Goal: Task Accomplishment & Management: Manage account settings

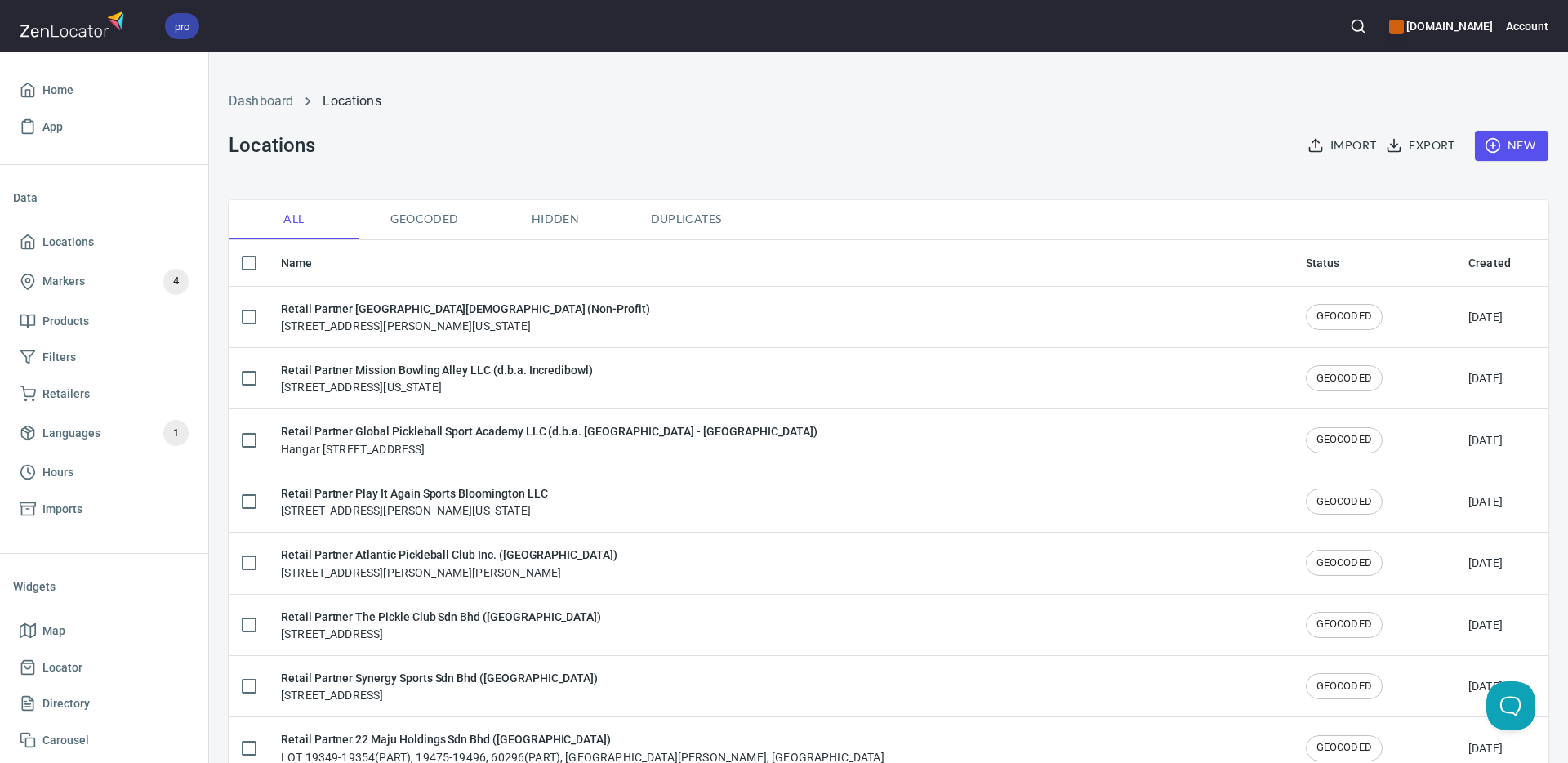
click at [967, 129] on div "Dashboard Locations Locations Import Export New" at bounding box center [888, 126] width 1339 height 129
click at [1366, 26] on icon "button" at bounding box center [1357, 26] width 16 height 16
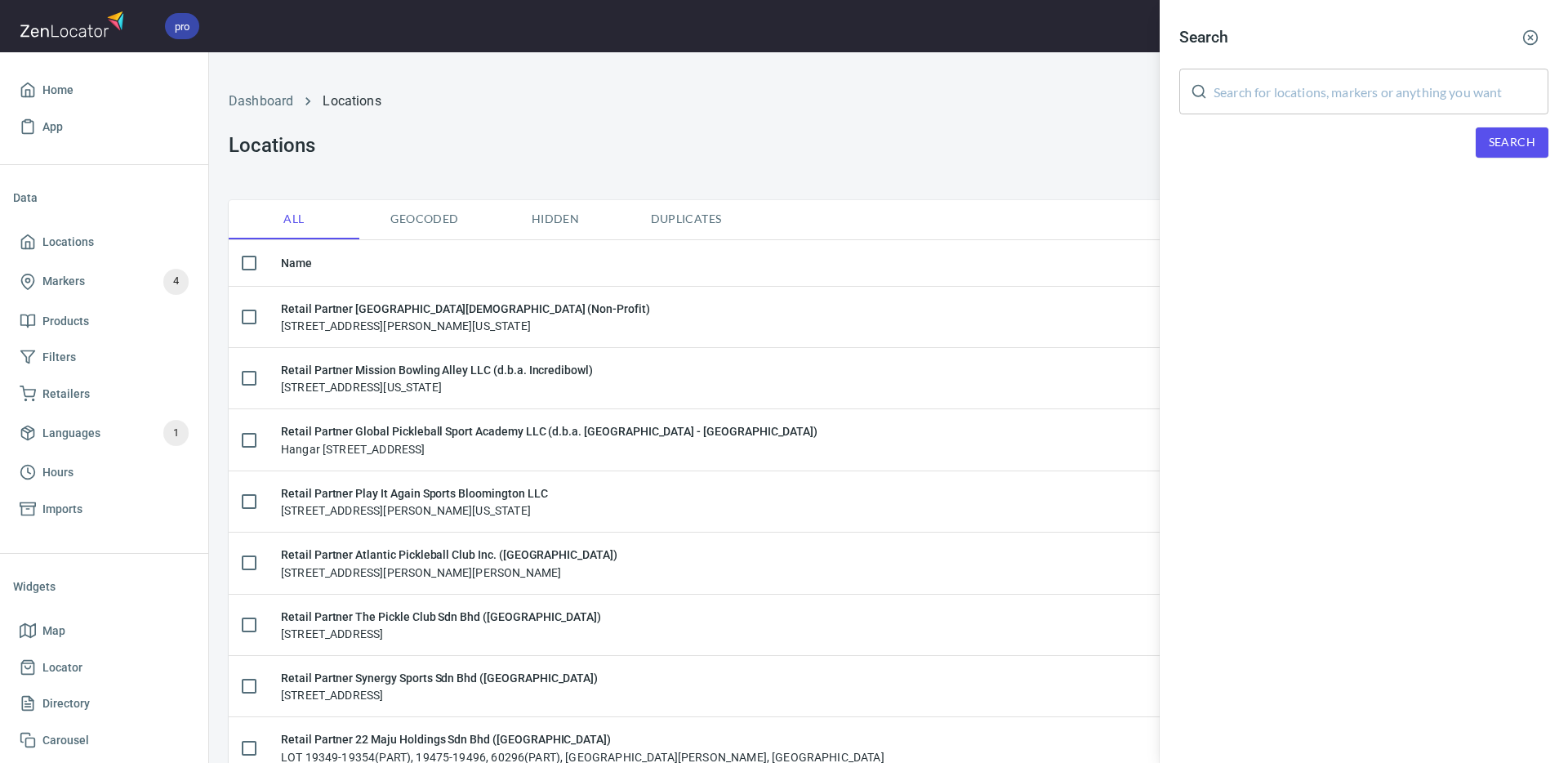
drag, startPoint x: 1335, startPoint y: 87, endPoint x: 1436, endPoint y: 130, distance: 109.8
click at [1341, 91] on input "text" at bounding box center [1380, 91] width 335 height 46
paste input "[EMAIL_ADDRESS][DOMAIN_NAME]"
click at [1505, 143] on span "Search" at bounding box center [1512, 142] width 46 height 21
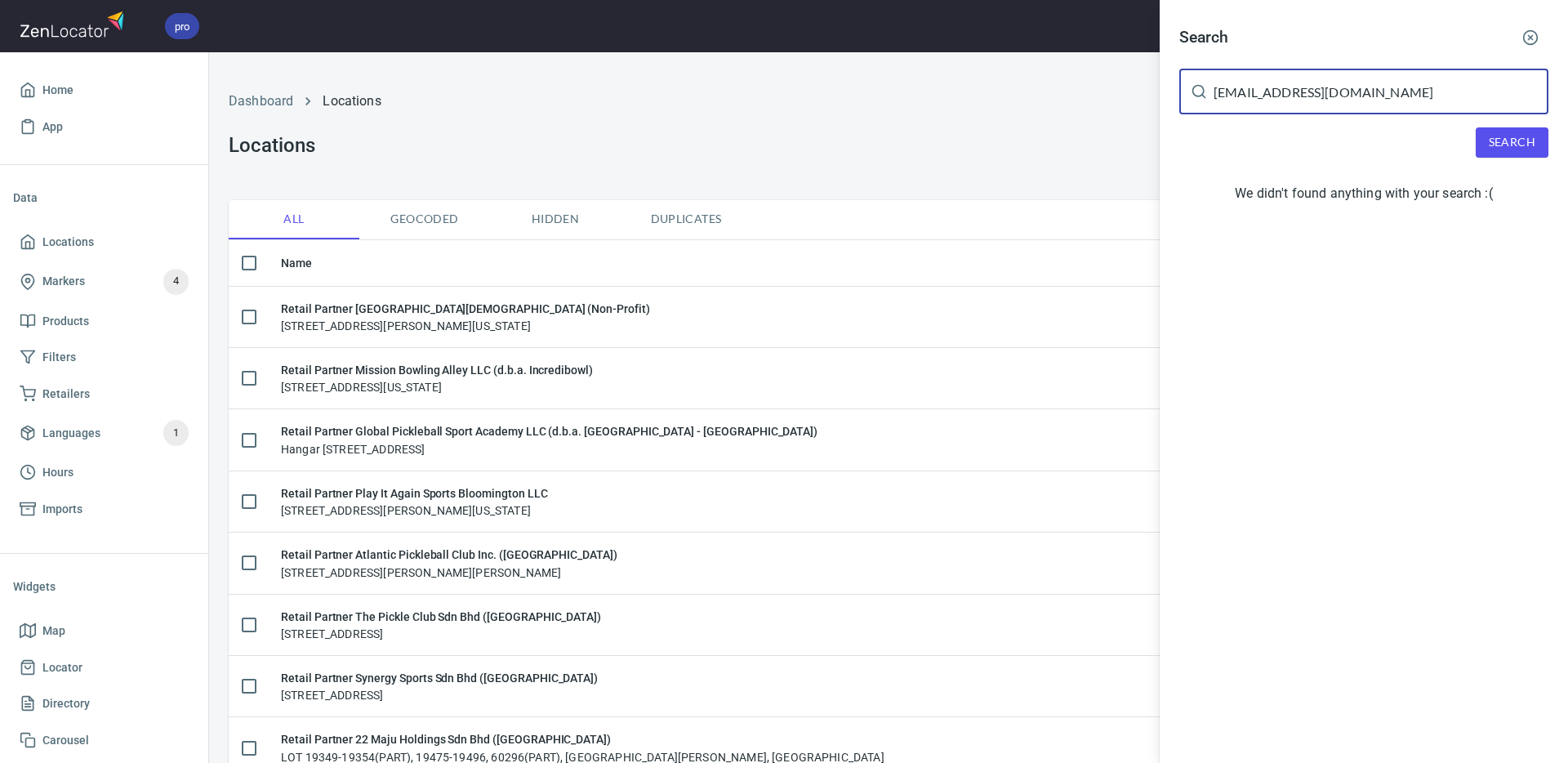
drag, startPoint x: 1367, startPoint y: 93, endPoint x: 1264, endPoint y: 107, distance: 103.9
click at [1207, 94] on div "[EMAIL_ADDRESS][DOMAIN_NAME] ​" at bounding box center [1363, 91] width 369 height 46
paste input "[PERSON_NAME]"
type input "[PERSON_NAME]"
click at [1494, 144] on span "Search" at bounding box center [1512, 142] width 46 height 21
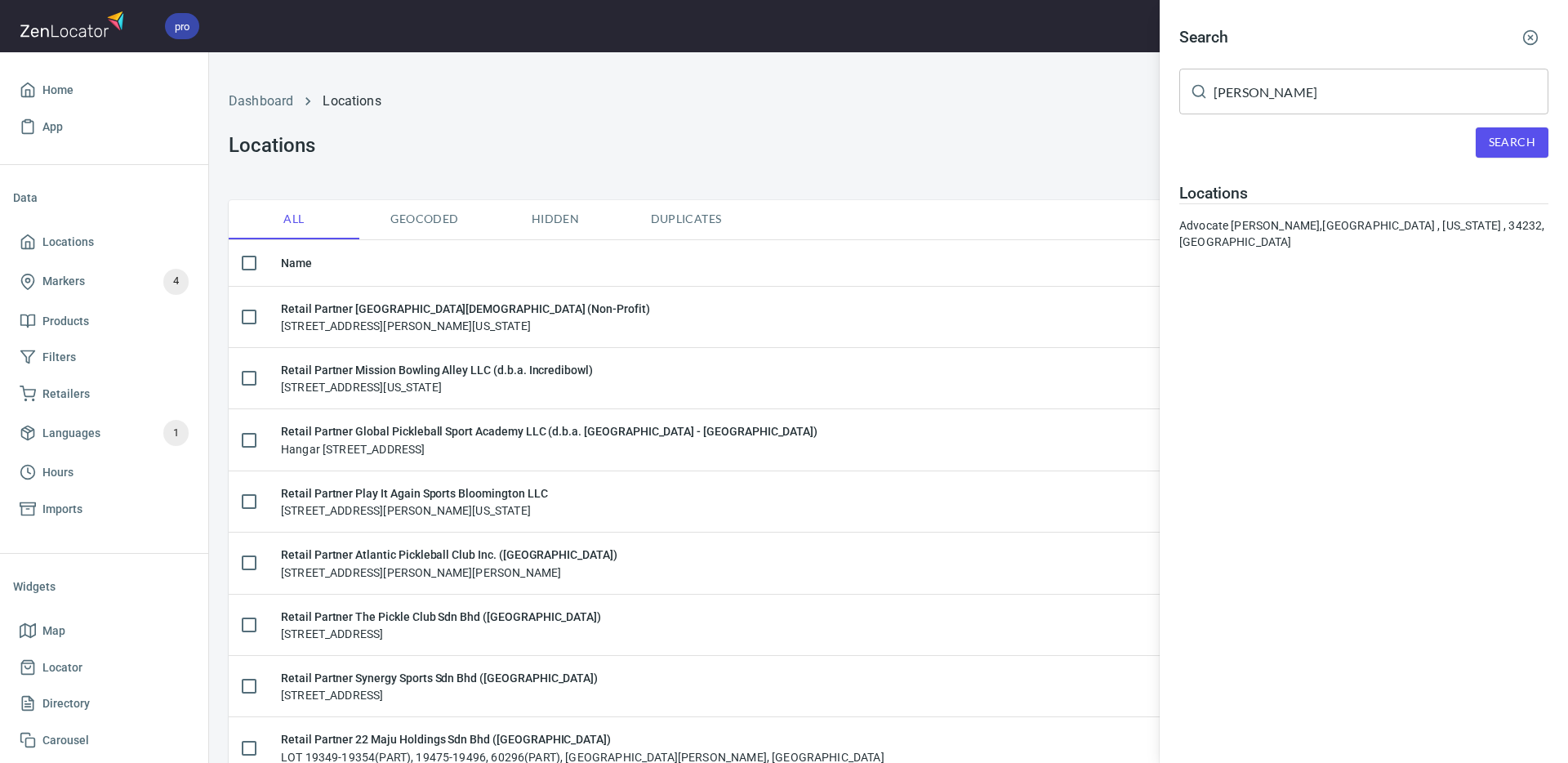
drag, startPoint x: 1322, startPoint y: 225, endPoint x: 1104, endPoint y: 309, distance: 233.6
click at [1322, 225] on div "Advocate [PERSON_NAME], [GEOGRAPHIC_DATA] , [US_STATE] , 34232, [GEOGRAPHIC_DAT…" at bounding box center [1363, 233] width 369 height 33
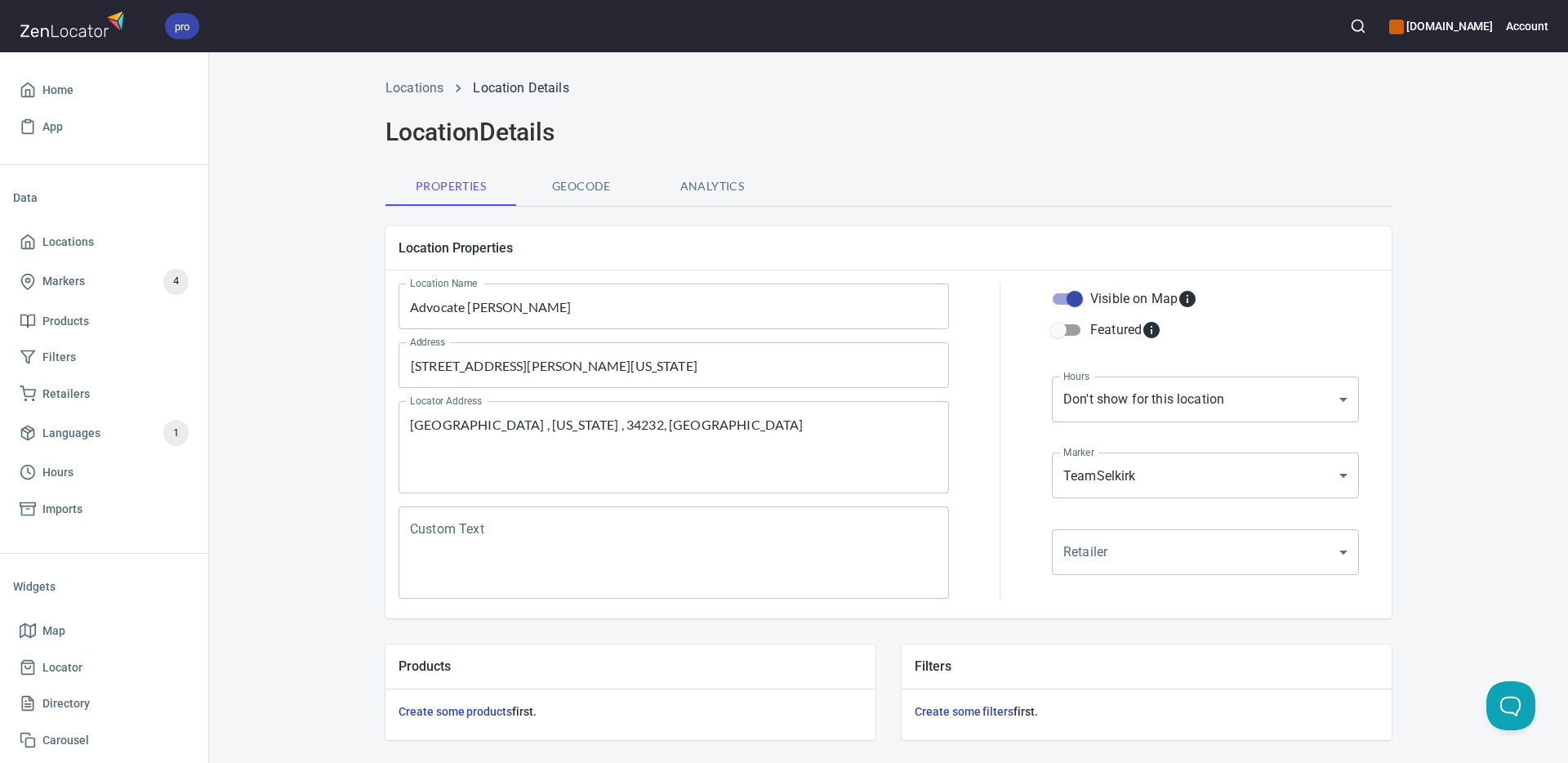
scroll to position [394, 0]
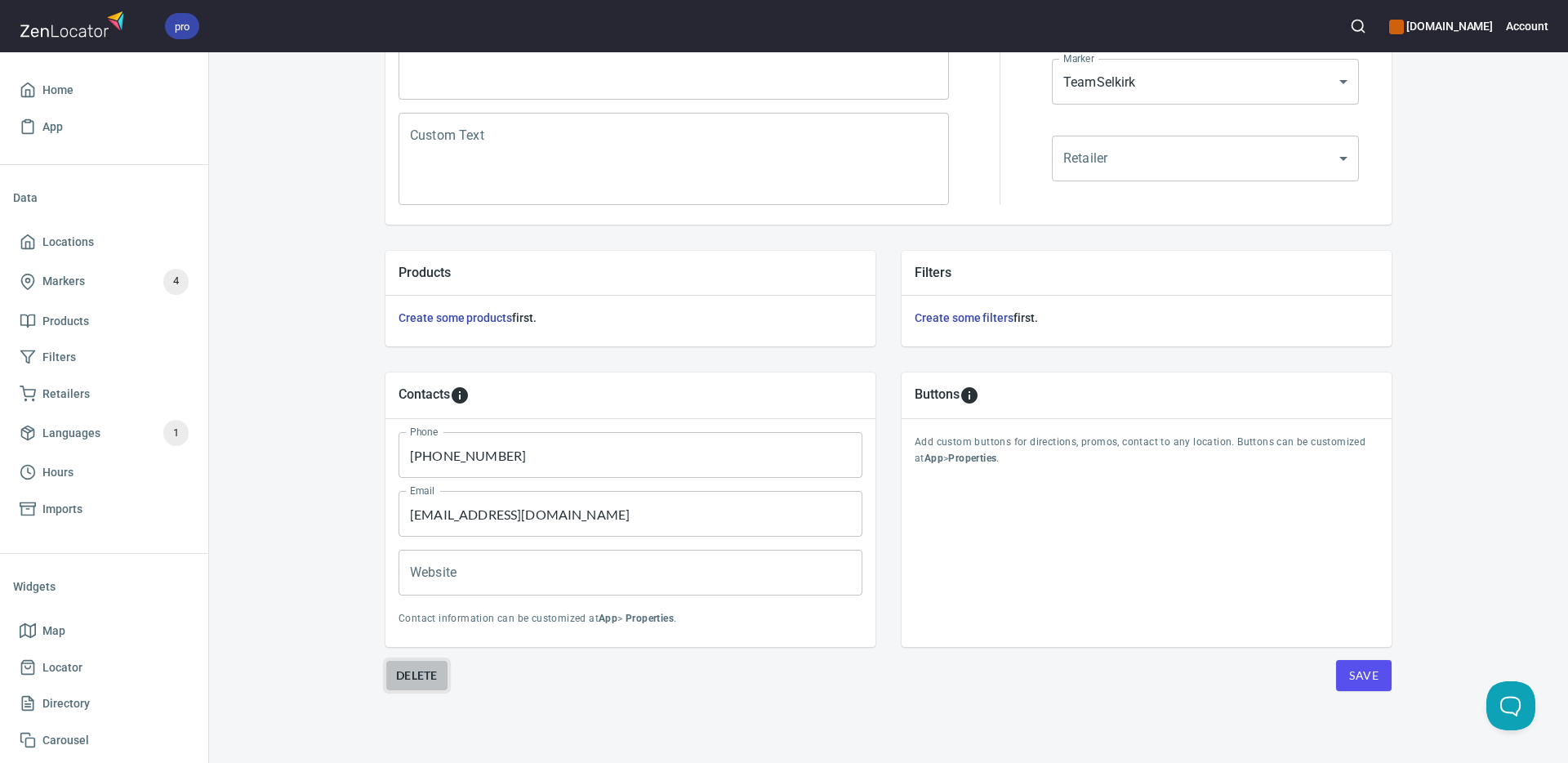
click at [420, 674] on span "Delete" at bounding box center [416, 675] width 42 height 20
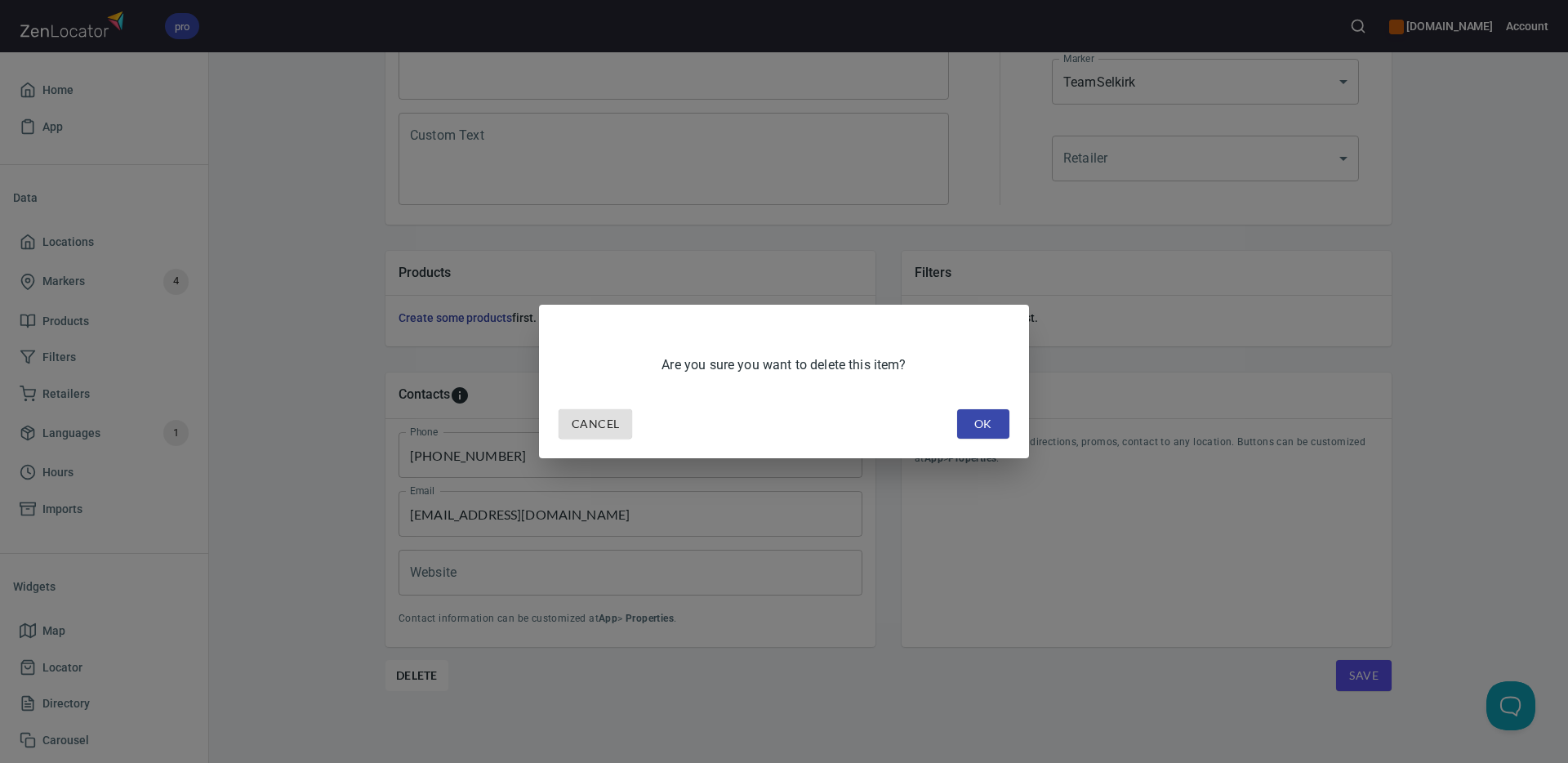
click at [984, 423] on span "OK" at bounding box center [982, 424] width 26 height 21
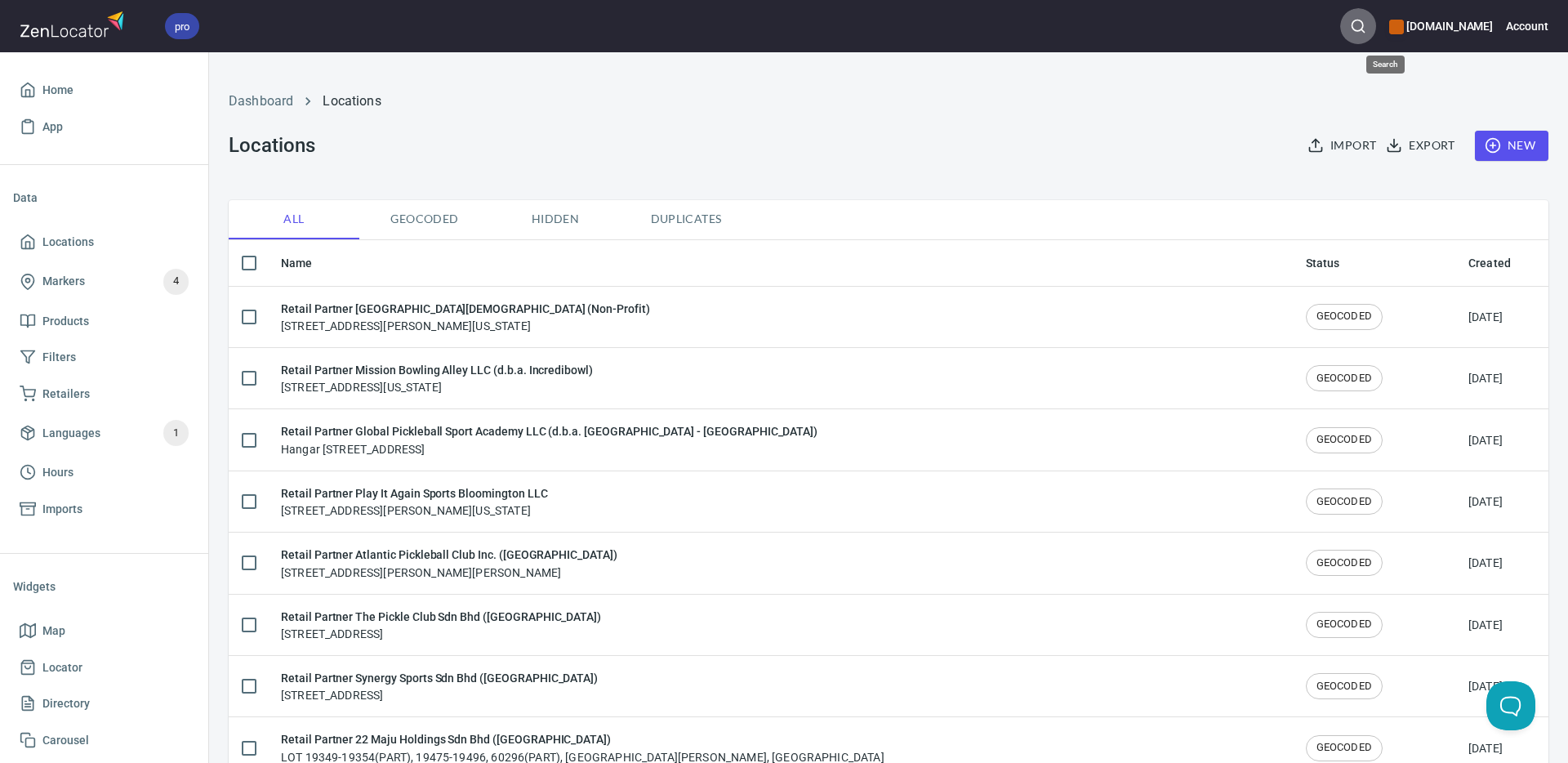
click at [1366, 21] on icon "button" at bounding box center [1357, 26] width 16 height 16
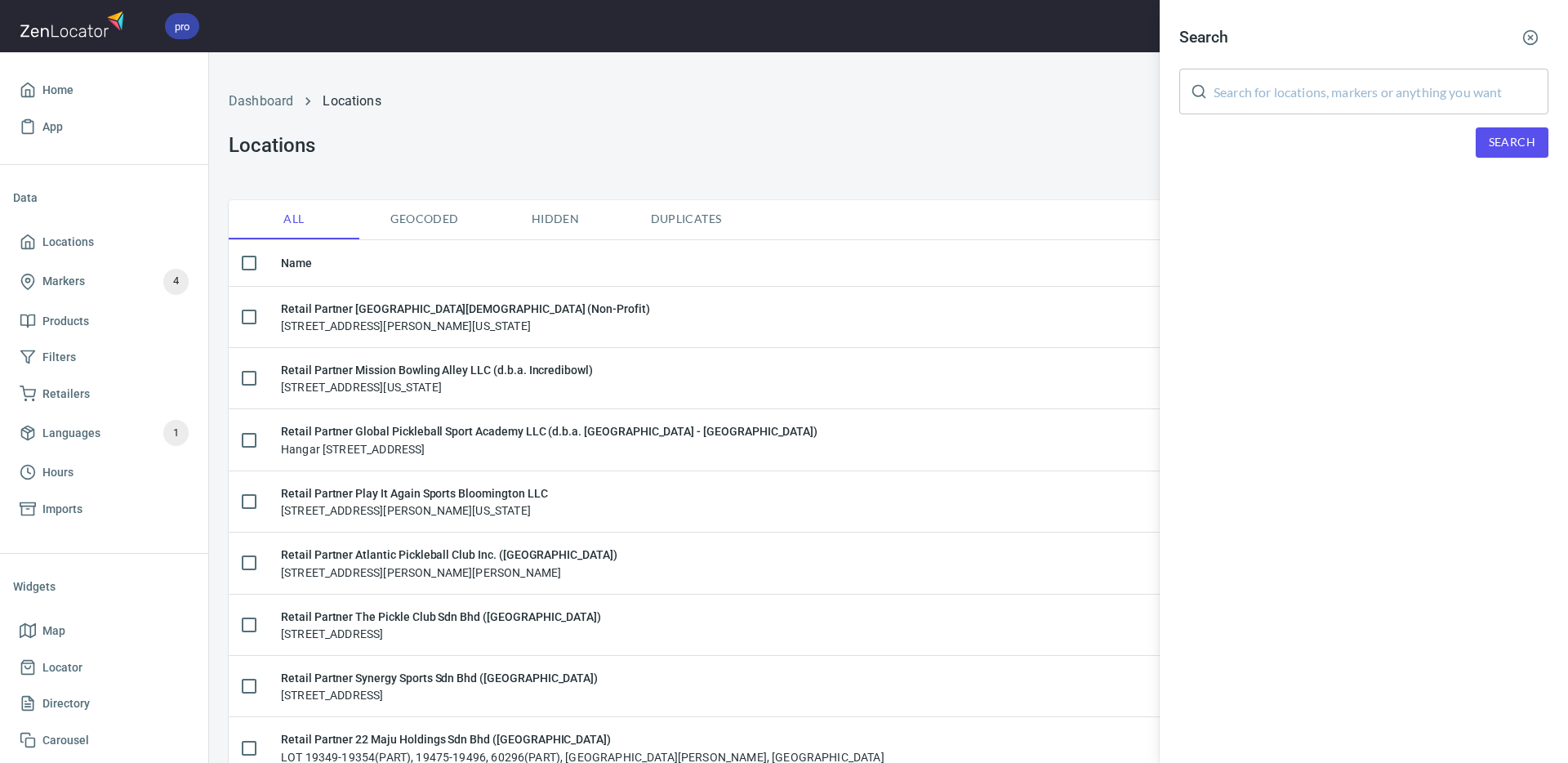
drag, startPoint x: 1343, startPoint y: 86, endPoint x: 1406, endPoint y: 119, distance: 71.1
click at [1343, 86] on input "text" at bounding box center [1380, 91] width 335 height 46
paste input "[PERSON_NAME]"
type input "[PERSON_NAME]"
click at [1509, 142] on span "Search" at bounding box center [1512, 142] width 46 height 21
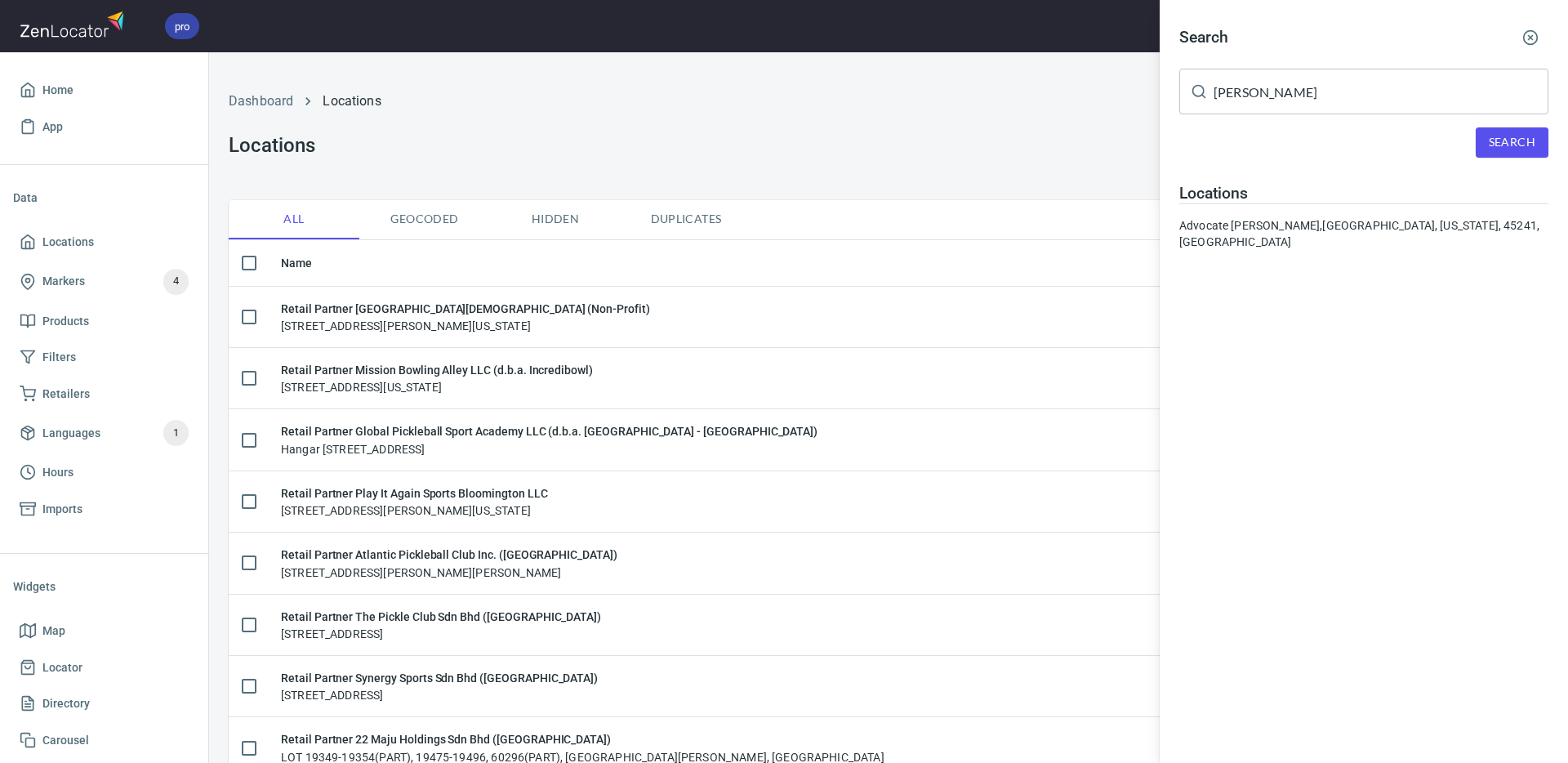
drag, startPoint x: 1340, startPoint y: 225, endPoint x: 1238, endPoint y: 289, distance: 120.4
click at [1340, 225] on div "Advocate [PERSON_NAME], [GEOGRAPHIC_DATA], [US_STATE], 45241, [GEOGRAPHIC_DATA]" at bounding box center [1363, 233] width 369 height 33
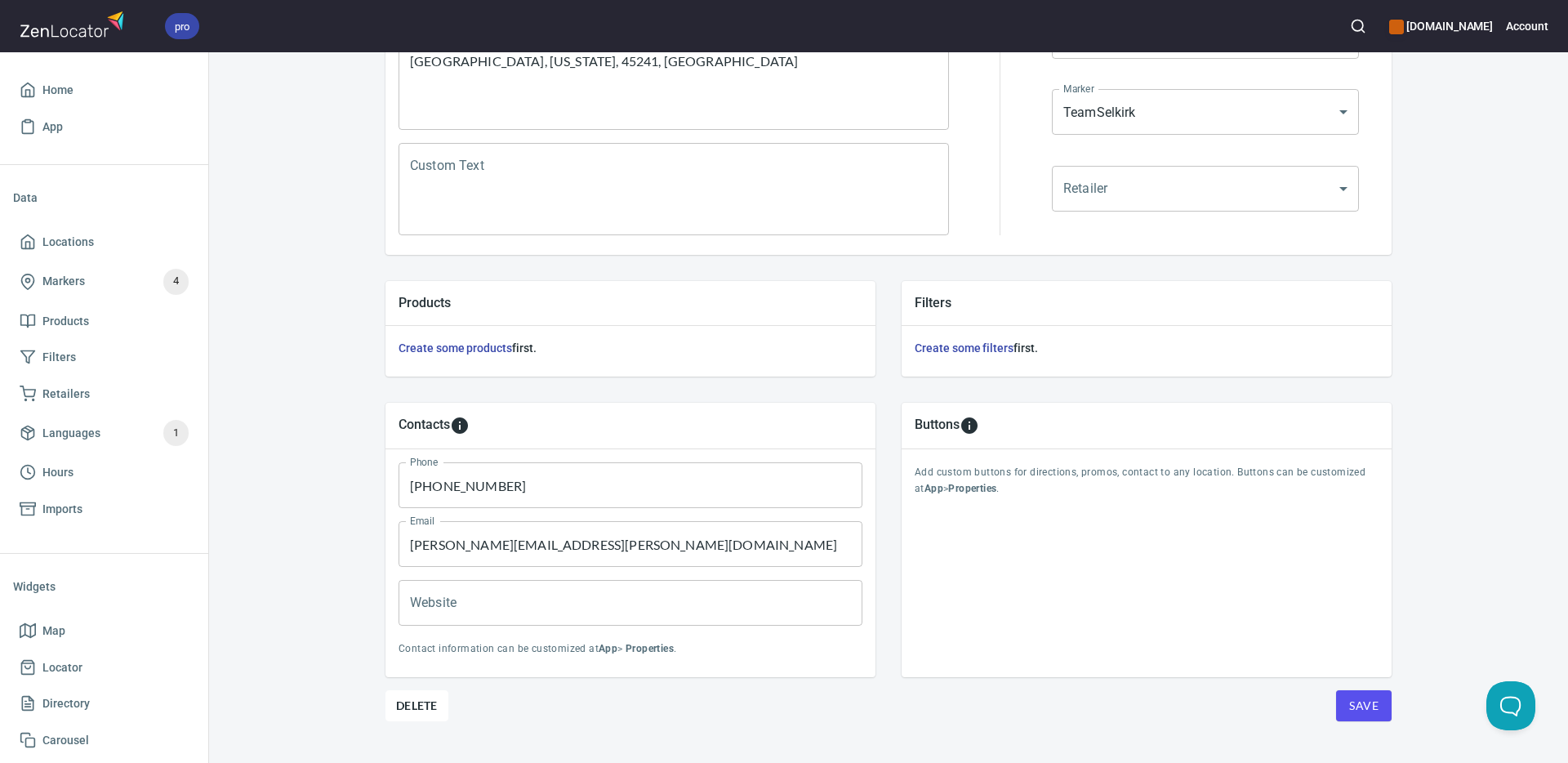
scroll to position [394, 0]
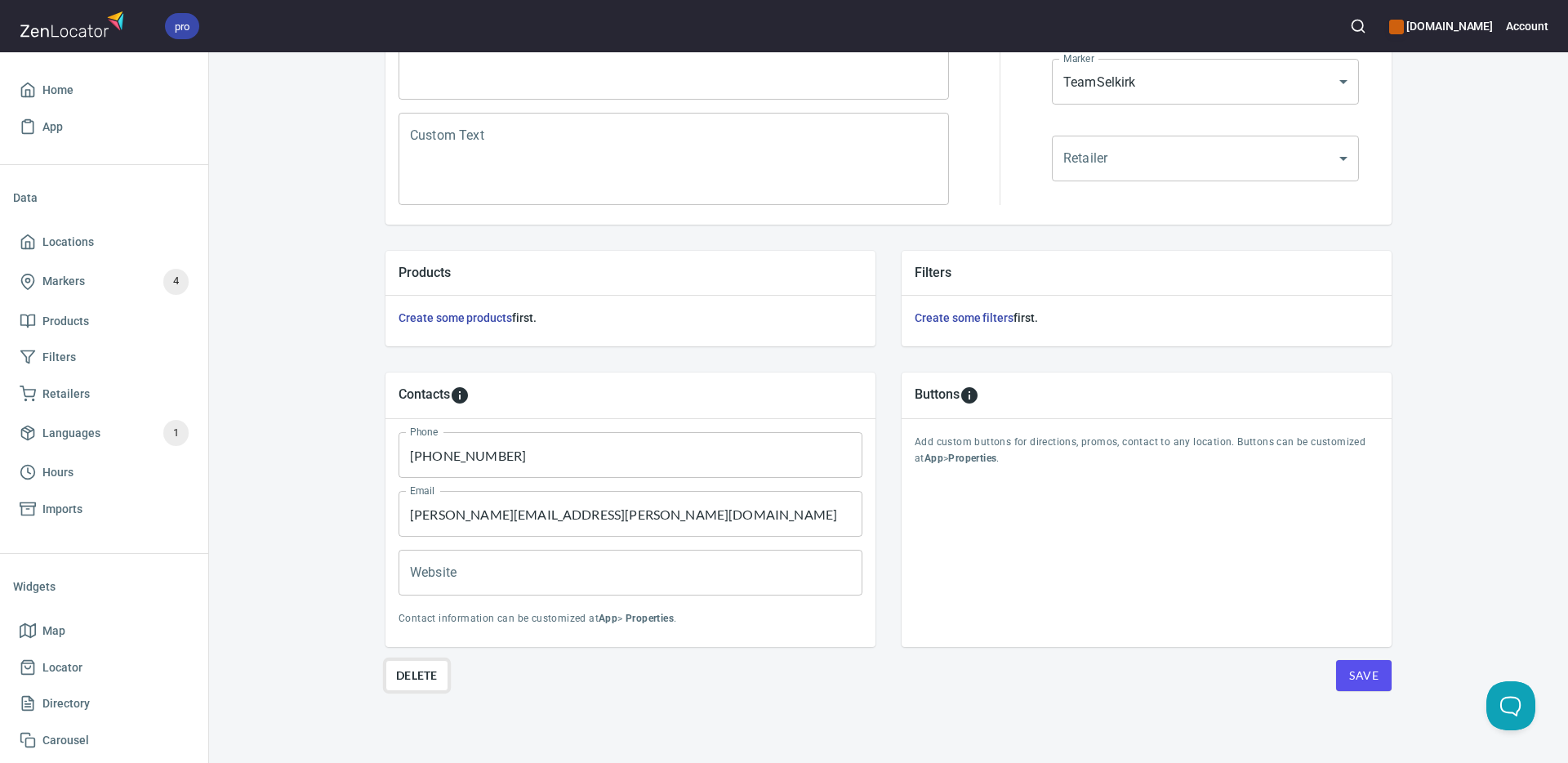
click at [415, 675] on span "Delete" at bounding box center [416, 675] width 42 height 20
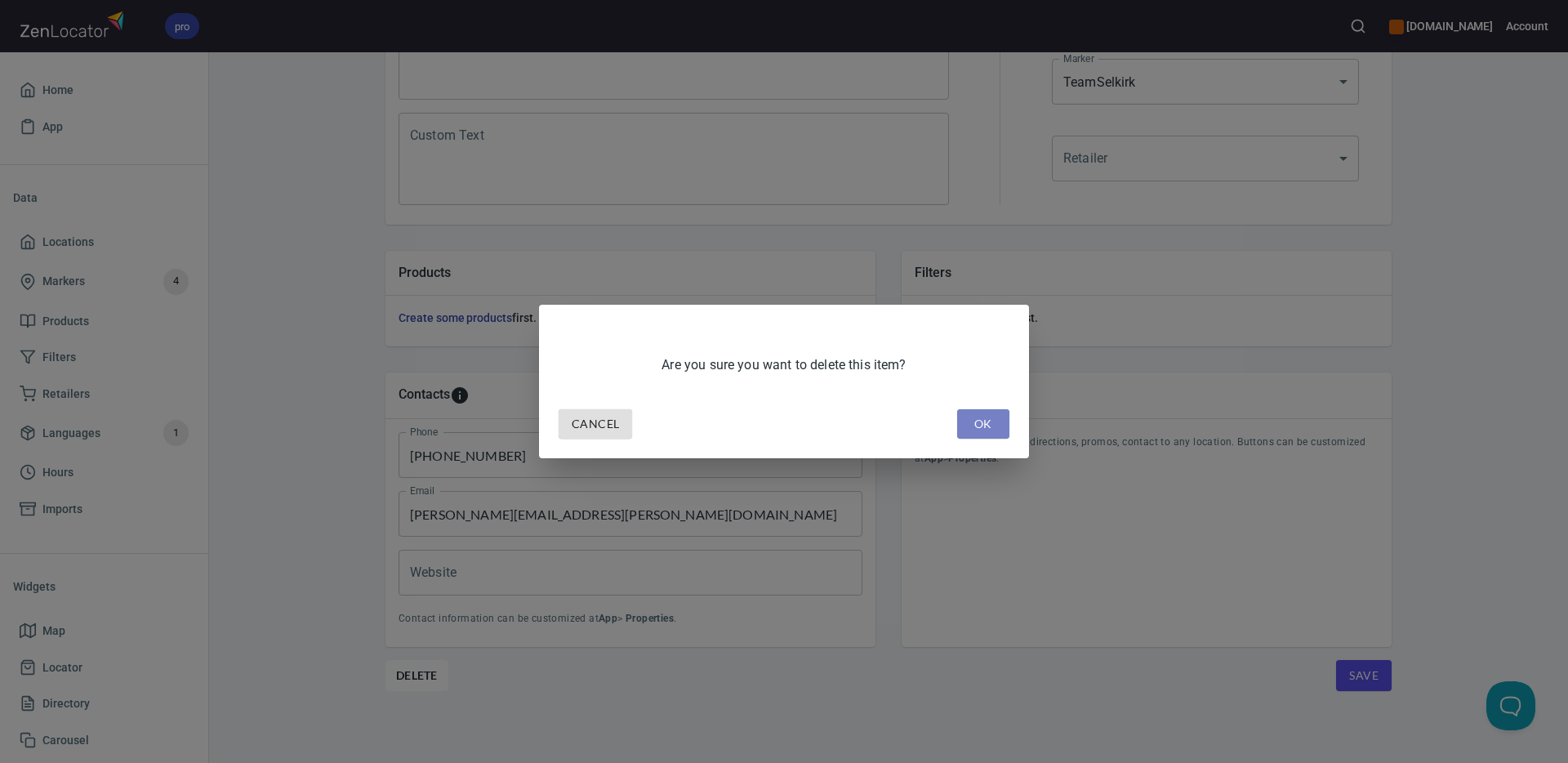
click at [986, 427] on span "OK" at bounding box center [982, 424] width 26 height 21
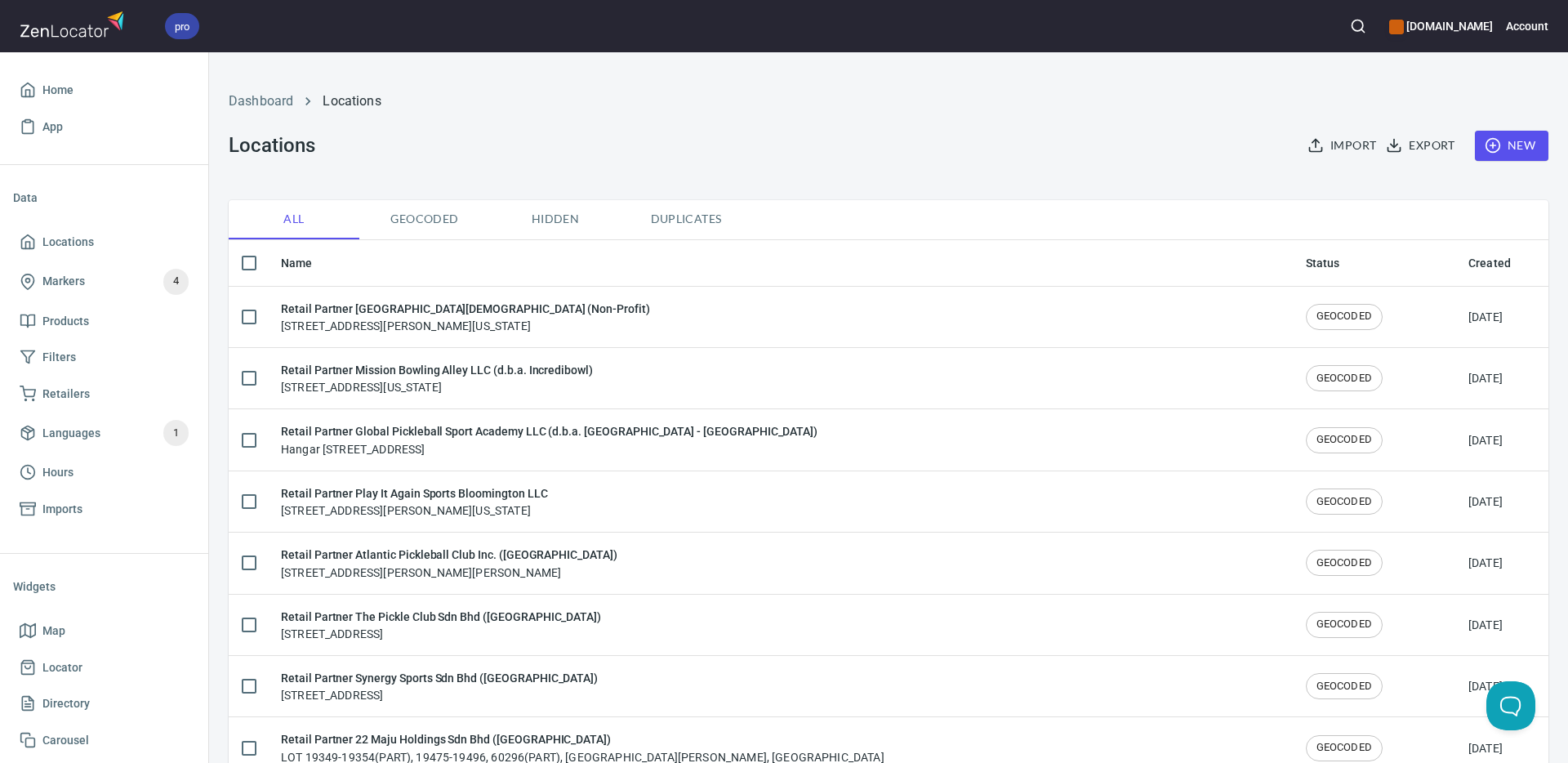
click at [1366, 24] on icon "button" at bounding box center [1357, 26] width 16 height 16
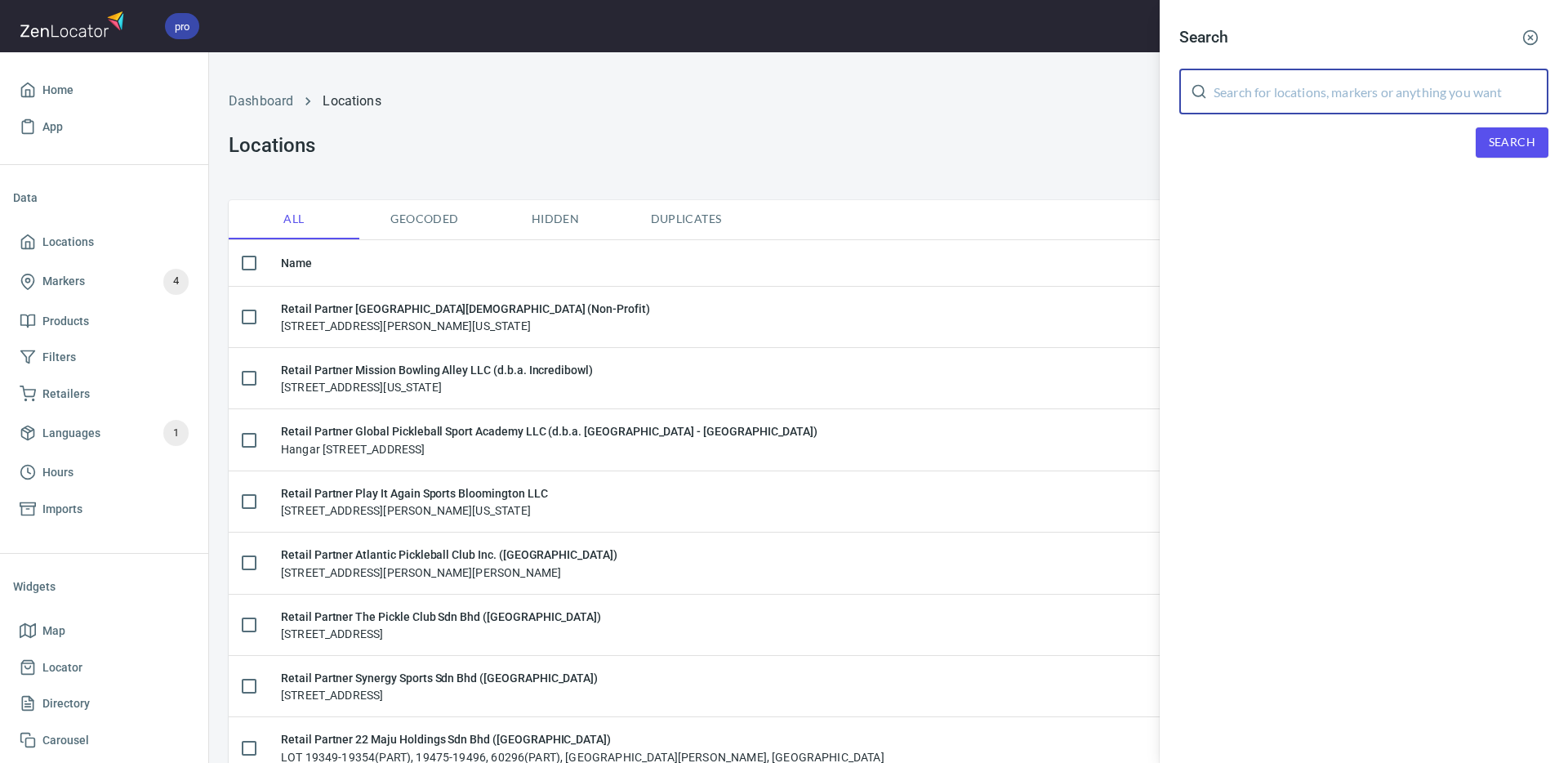
drag, startPoint x: 1330, startPoint y: 88, endPoint x: 1447, endPoint y: 115, distance: 120.1
click at [1332, 89] on input "text" at bounding box center [1380, 91] width 335 height 46
paste input "[PERSON_NAME]"
click at [1514, 145] on span "Search" at bounding box center [1512, 142] width 46 height 21
drag, startPoint x: 1321, startPoint y: 92, endPoint x: 1424, endPoint y: 116, distance: 105.8
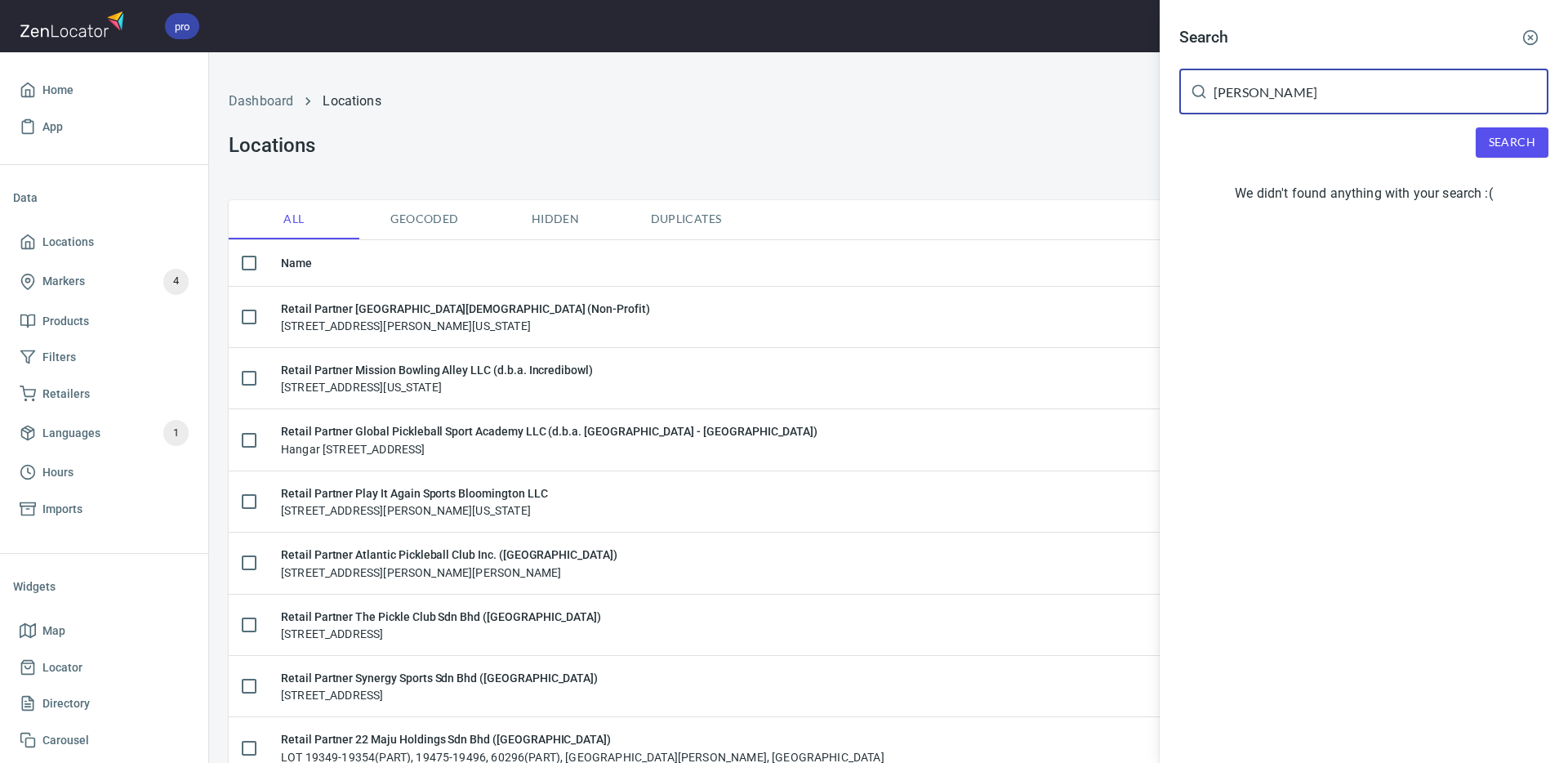
click at [1197, 93] on div "[PERSON_NAME] ​" at bounding box center [1363, 91] width 369 height 46
paste input "[DEMOGRAPHIC_DATA][PERSON_NAME]"
click at [1505, 142] on span "Search" at bounding box center [1512, 142] width 46 height 21
drag, startPoint x: 1310, startPoint y: 93, endPoint x: 1445, endPoint y: 121, distance: 137.9
click at [1175, 88] on div "Search [DEMOGRAPHIC_DATA][PERSON_NAME] ​ Search We didn't found anything with y…" at bounding box center [1363, 118] width 408 height 236
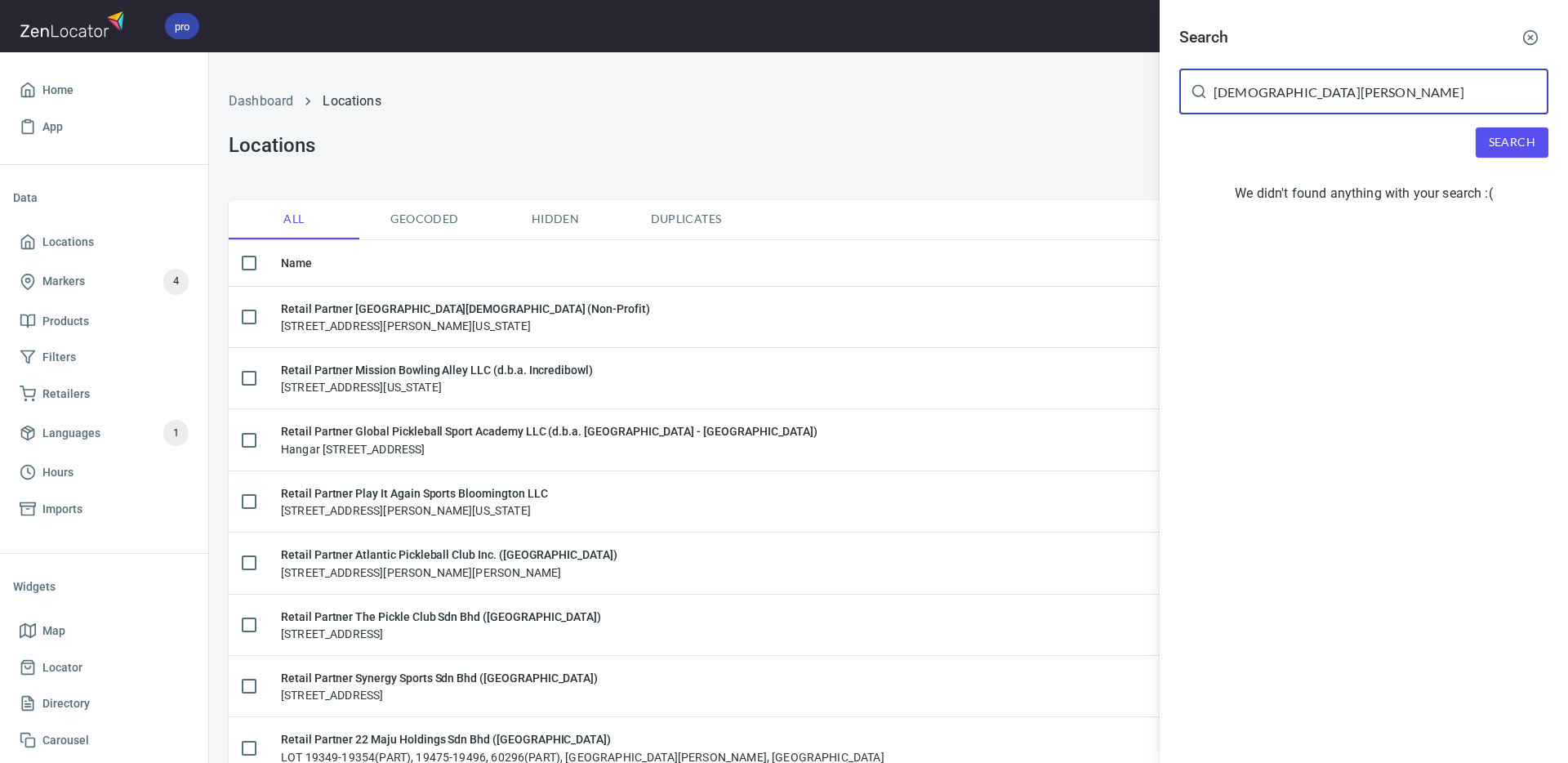
paste input "Harradine"
type input "[PERSON_NAME]"
click at [1514, 147] on span "Search" at bounding box center [1512, 142] width 46 height 21
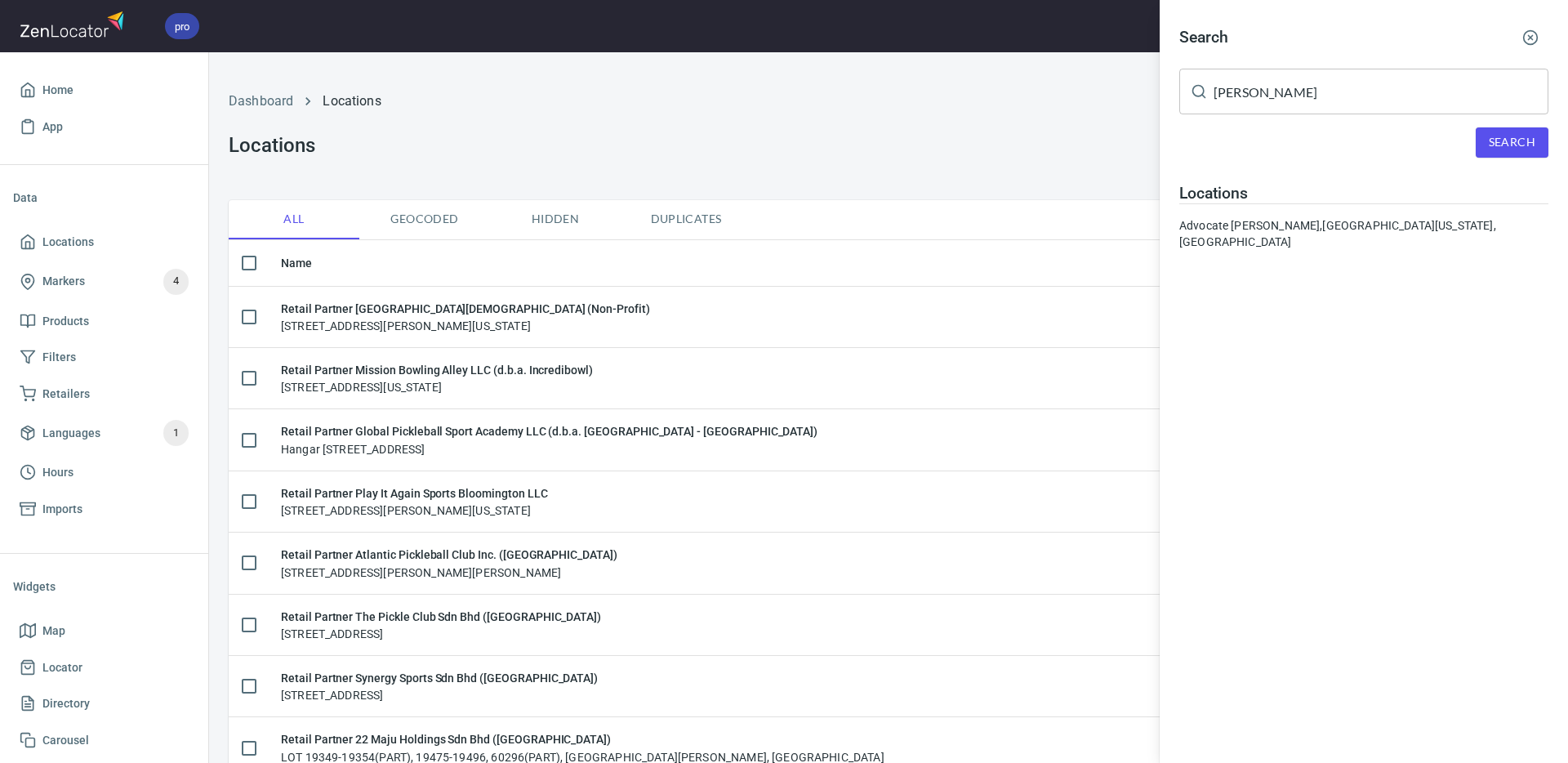
click at [1383, 228] on div "Advocate [PERSON_NAME], [GEOGRAPHIC_DATA][US_STATE], [GEOGRAPHIC_DATA]" at bounding box center [1363, 233] width 369 height 33
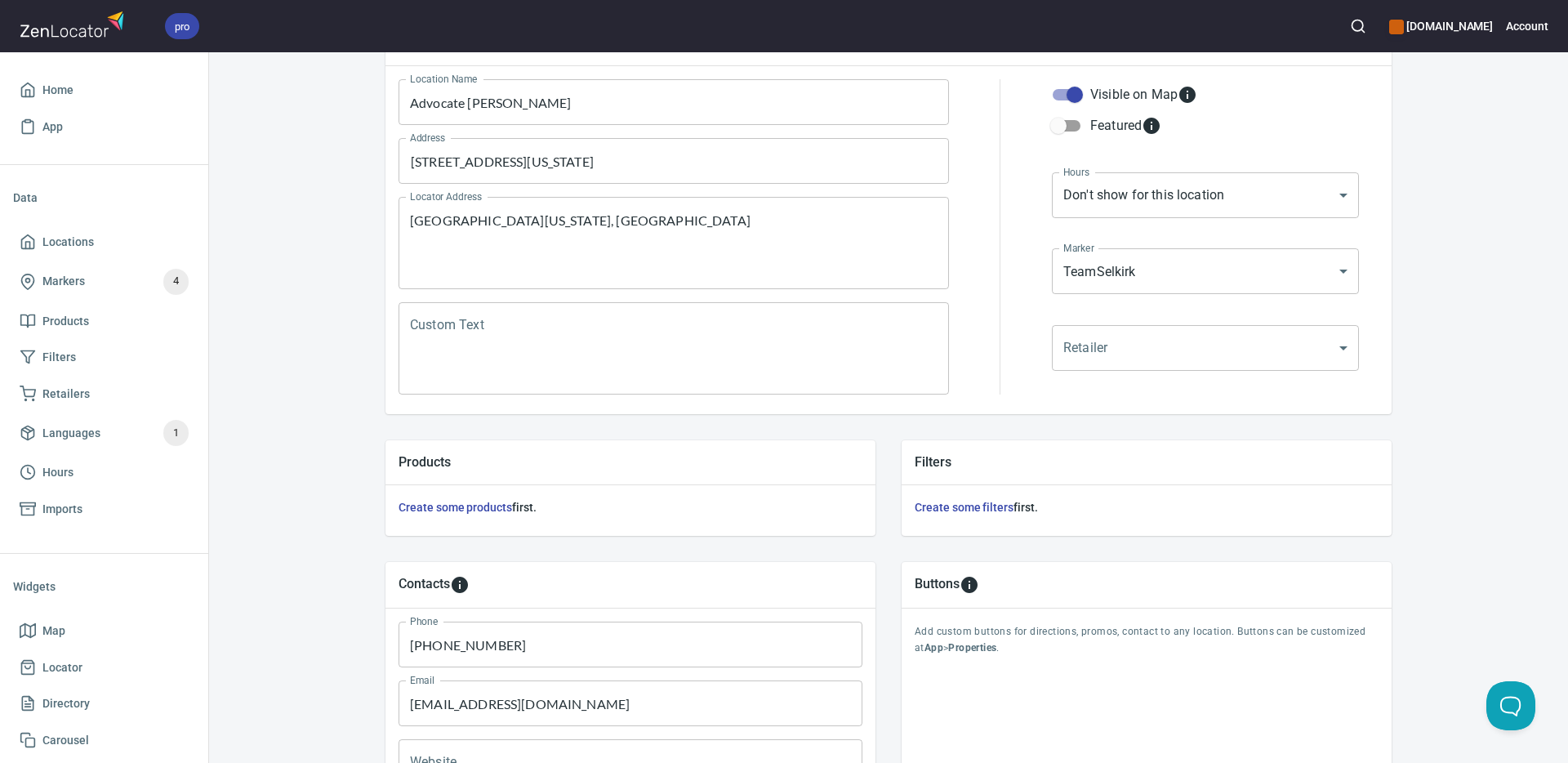
scroll to position [394, 0]
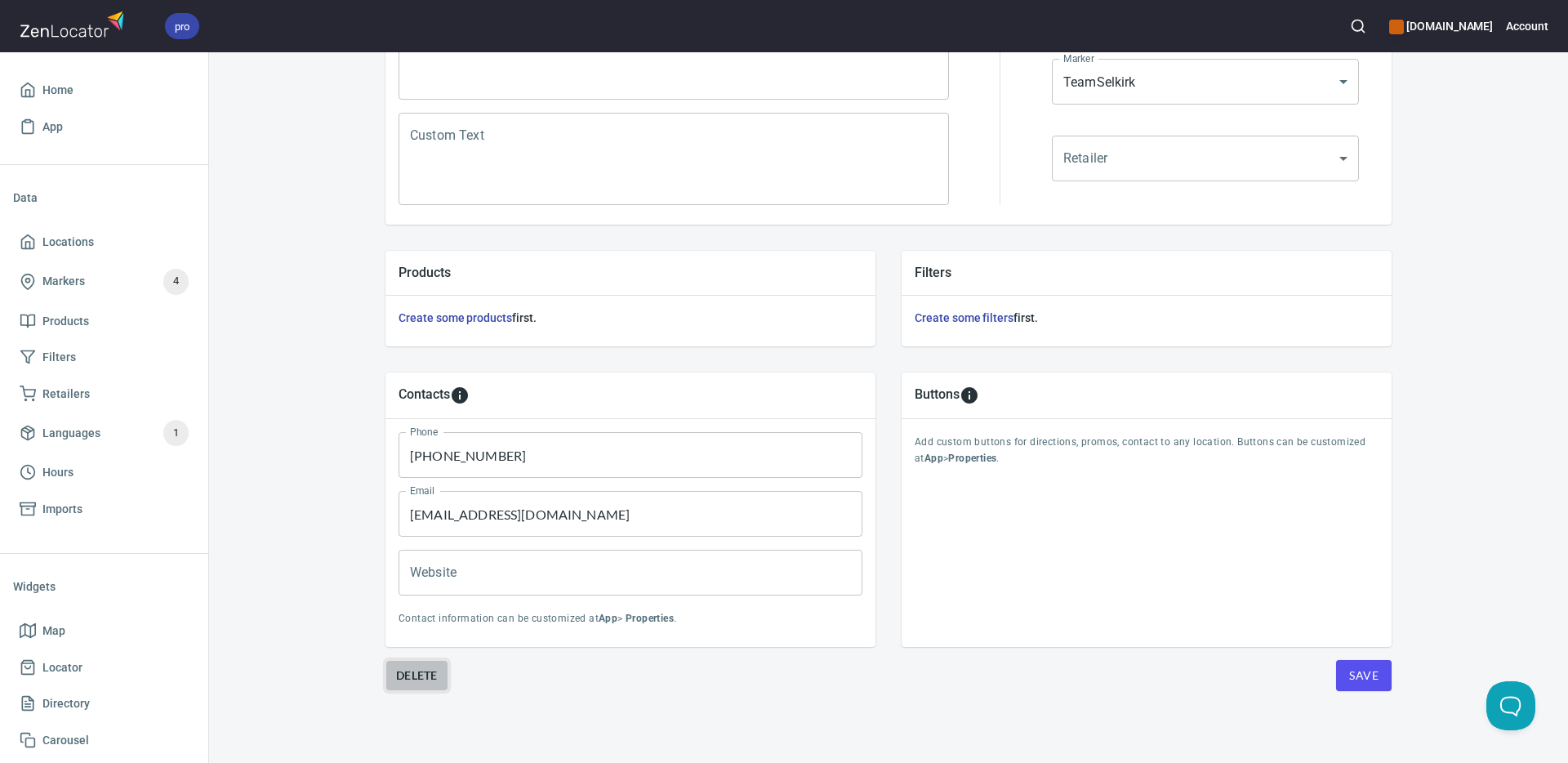
click at [427, 673] on span "Delete" at bounding box center [416, 675] width 42 height 20
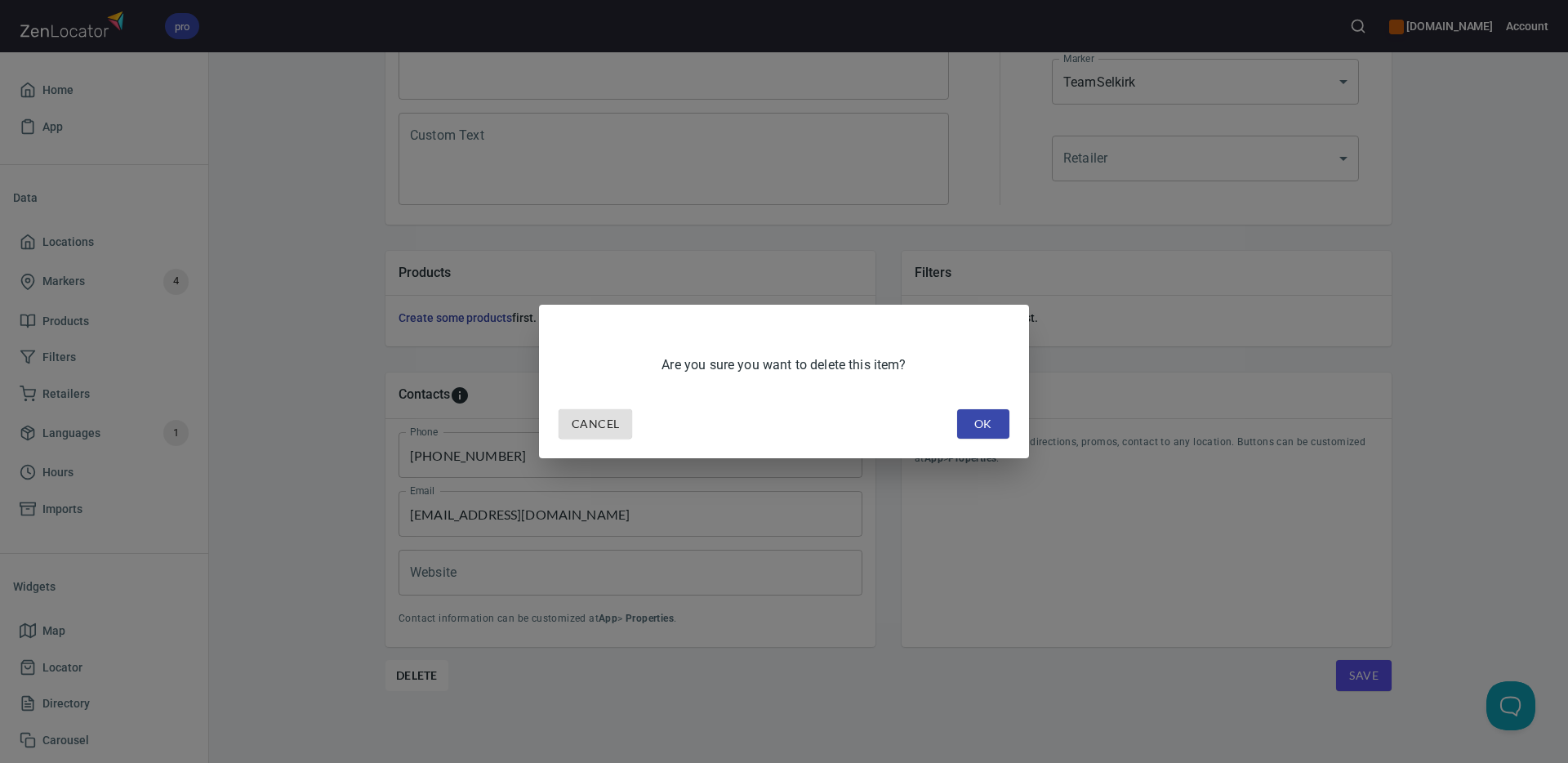
click at [972, 425] on span "OK" at bounding box center [982, 424] width 26 height 21
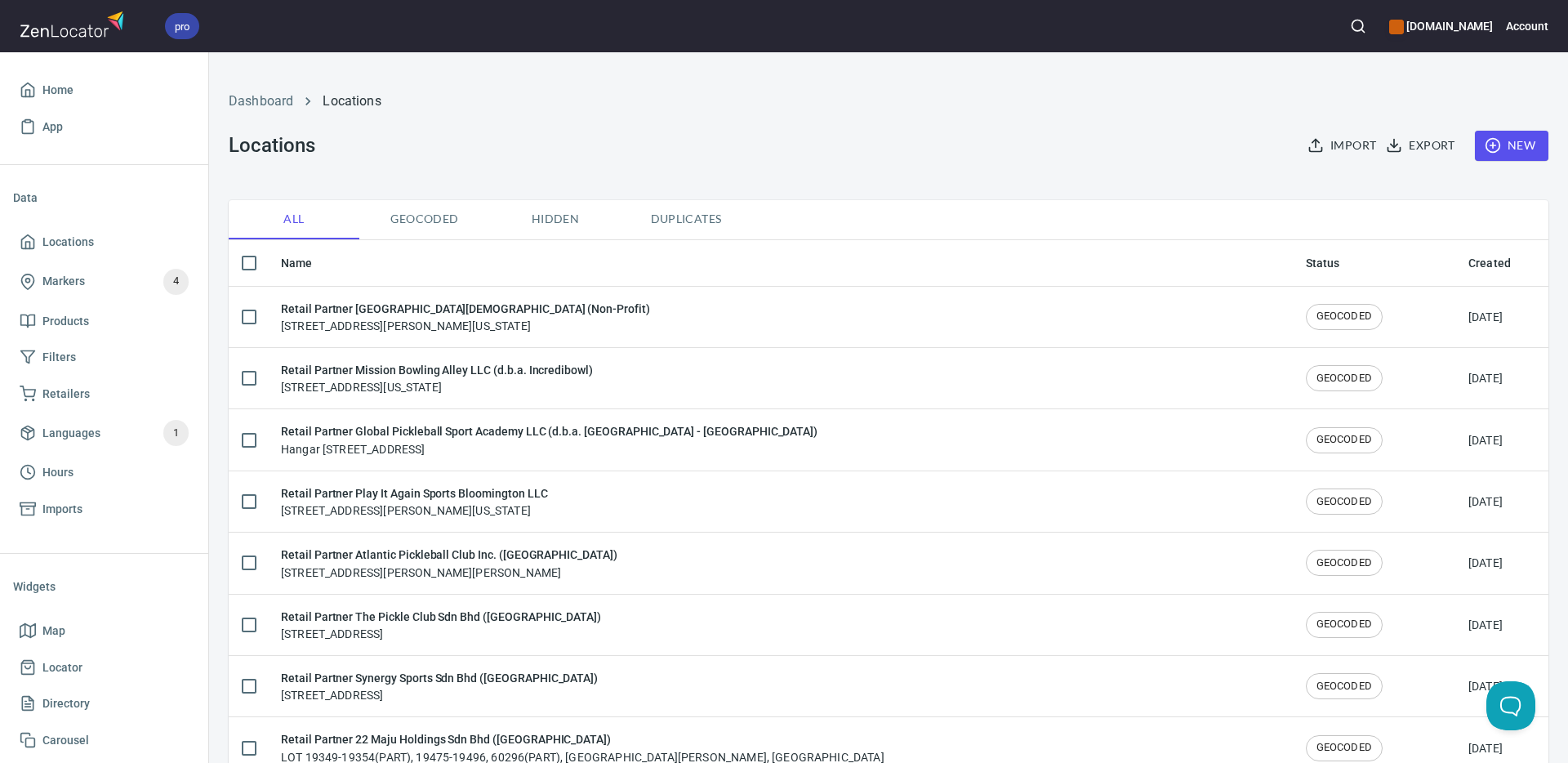
click at [1366, 27] on icon "button" at bounding box center [1357, 26] width 16 height 16
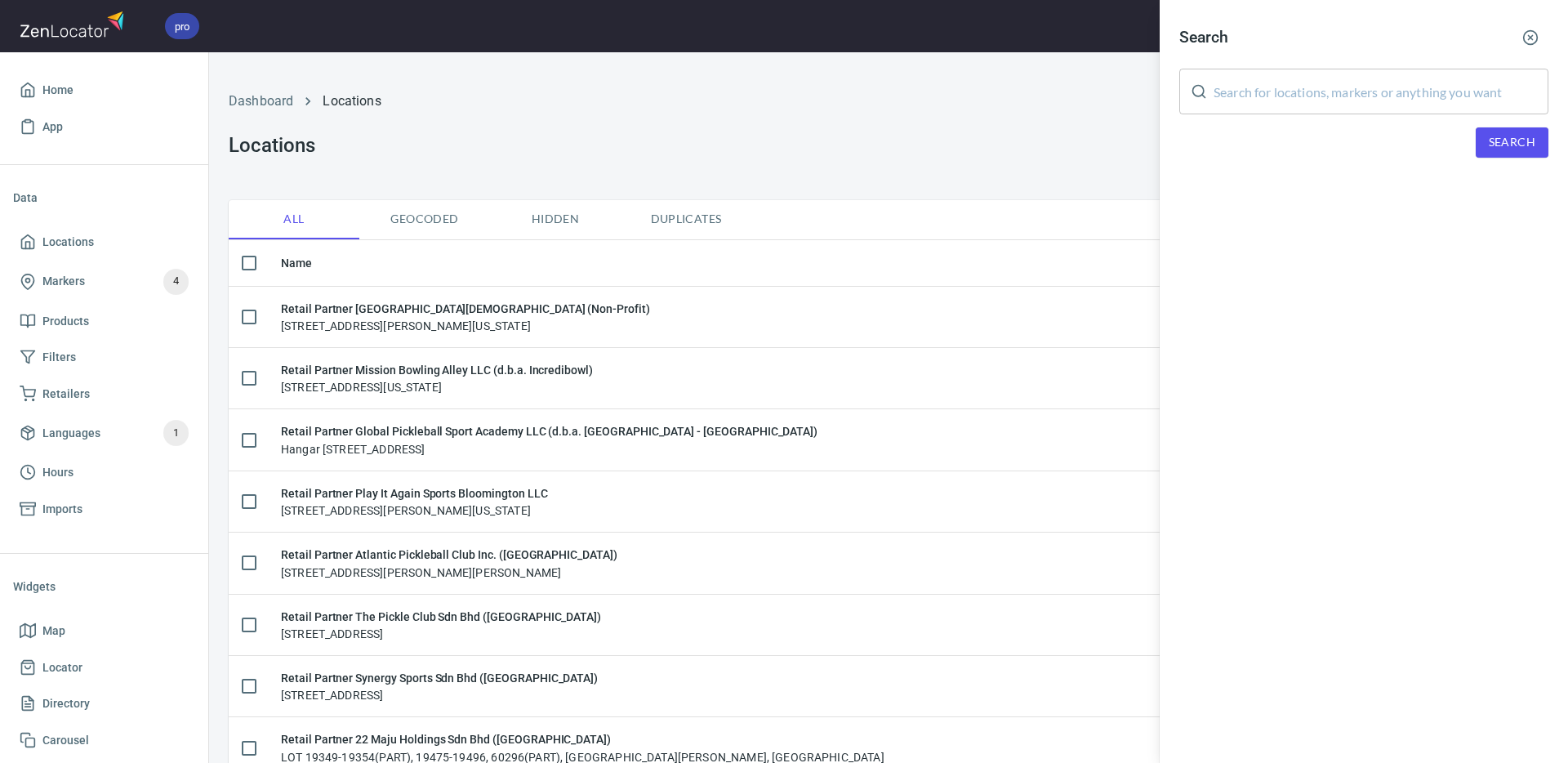
drag, startPoint x: 1336, startPoint y: 89, endPoint x: 1503, endPoint y: 129, distance: 171.7
click at [1343, 92] on input "text" at bounding box center [1380, 91] width 335 height 46
paste input "[PERSON_NAME]"
click at [1512, 140] on span "Search" at bounding box center [1512, 142] width 46 height 21
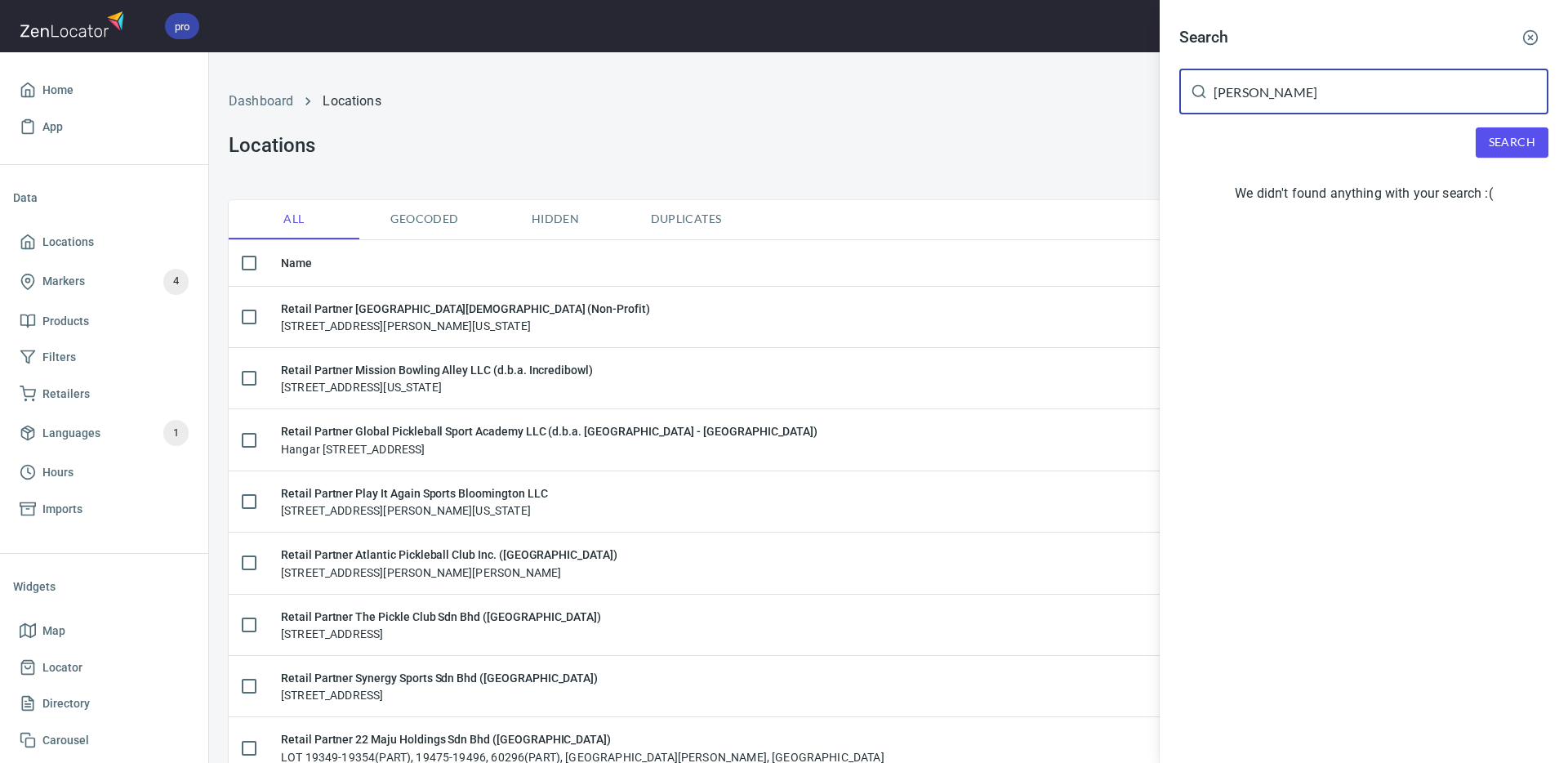
drag, startPoint x: 1199, startPoint y: 91, endPoint x: 1556, endPoint y: 152, distance: 362.2
click at [1194, 91] on div "[PERSON_NAME] ​" at bounding box center [1363, 91] width 369 height 46
paste input "[PERSON_NAME]"
type input "[PERSON_NAME]"
click at [1509, 143] on span "Search" at bounding box center [1512, 142] width 46 height 21
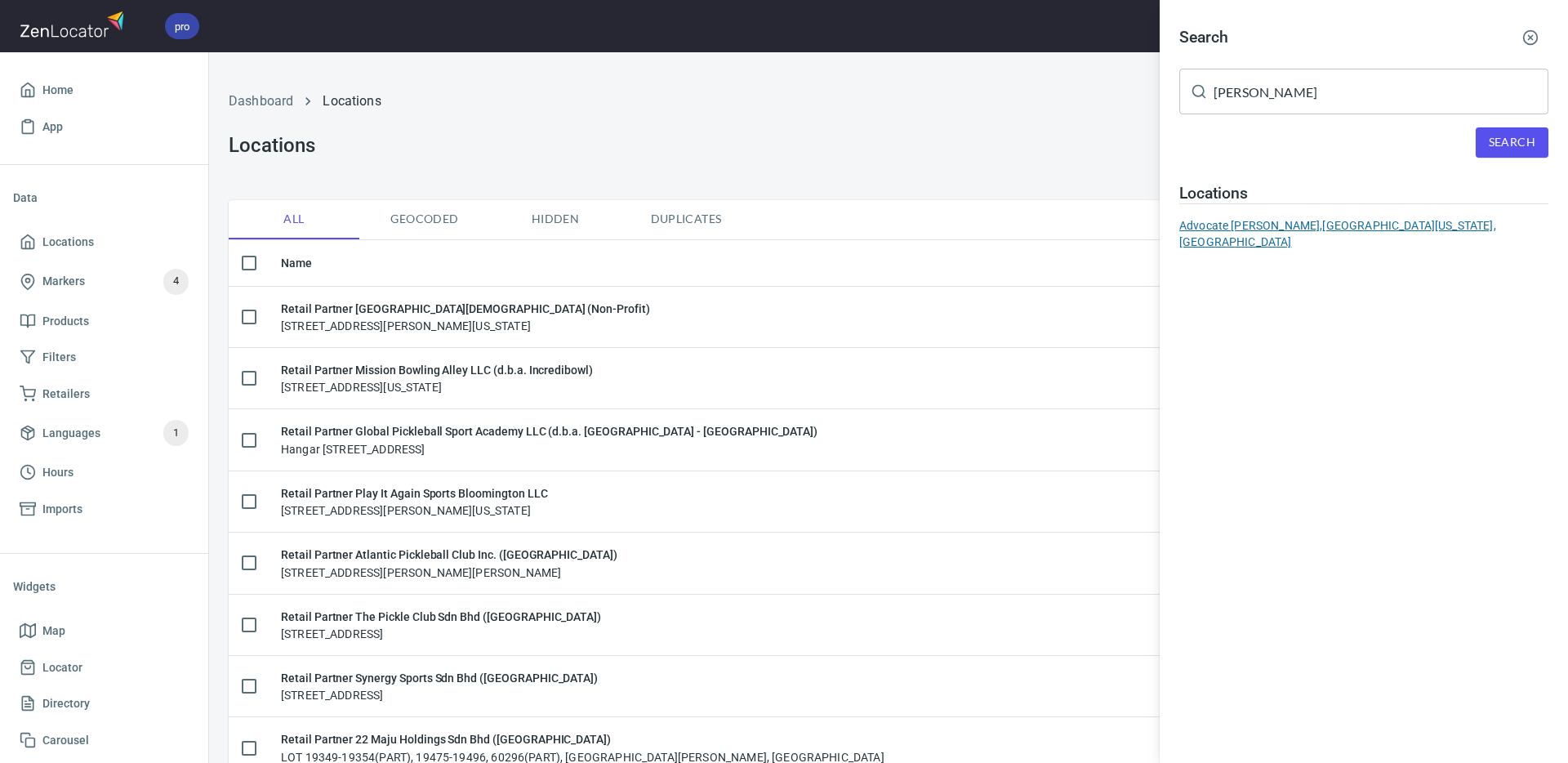
click at [1232, 229] on div "Advocate [PERSON_NAME], [GEOGRAPHIC_DATA][US_STATE], [GEOGRAPHIC_DATA]" at bounding box center [1363, 233] width 369 height 33
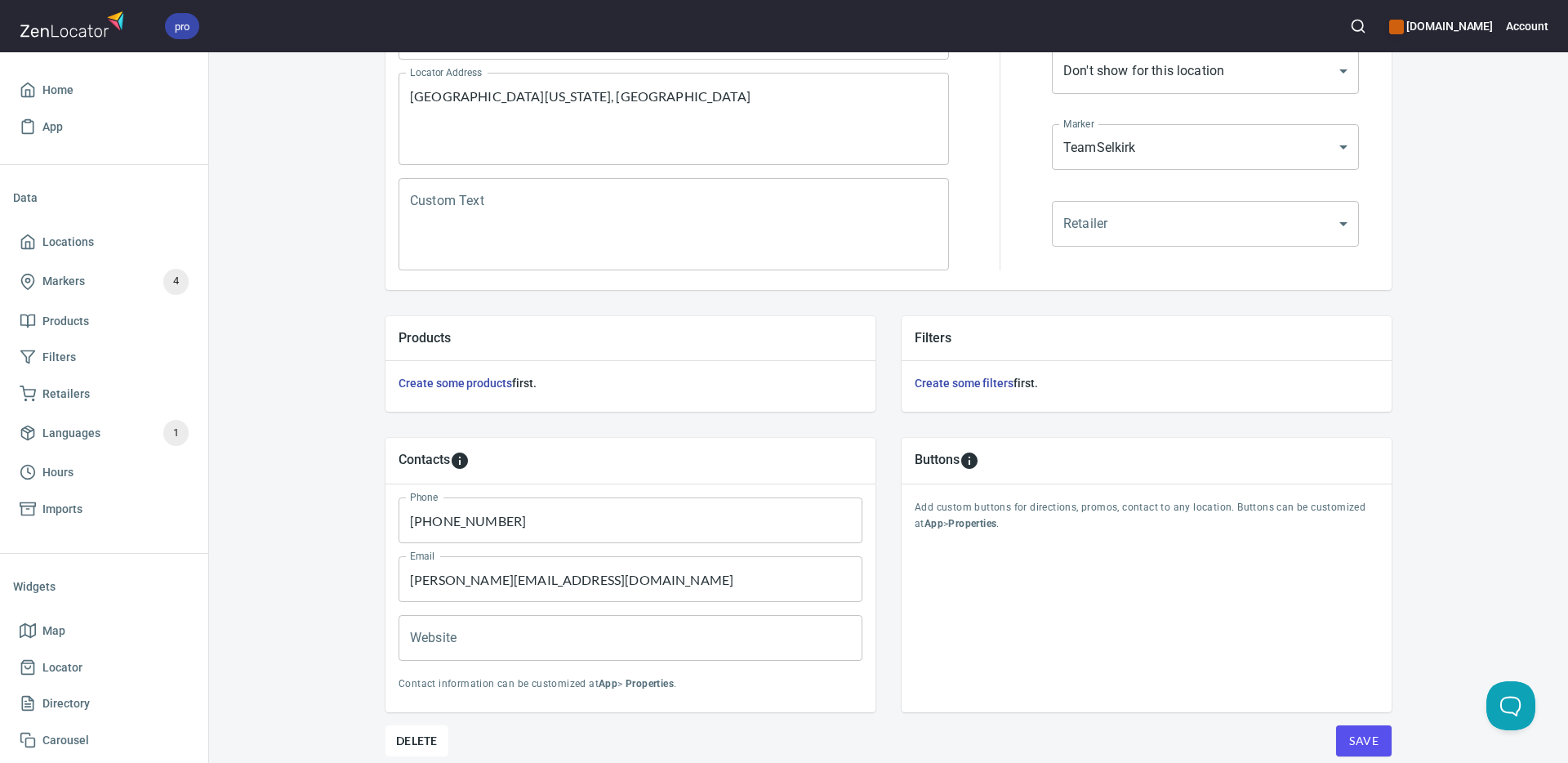
scroll to position [394, 0]
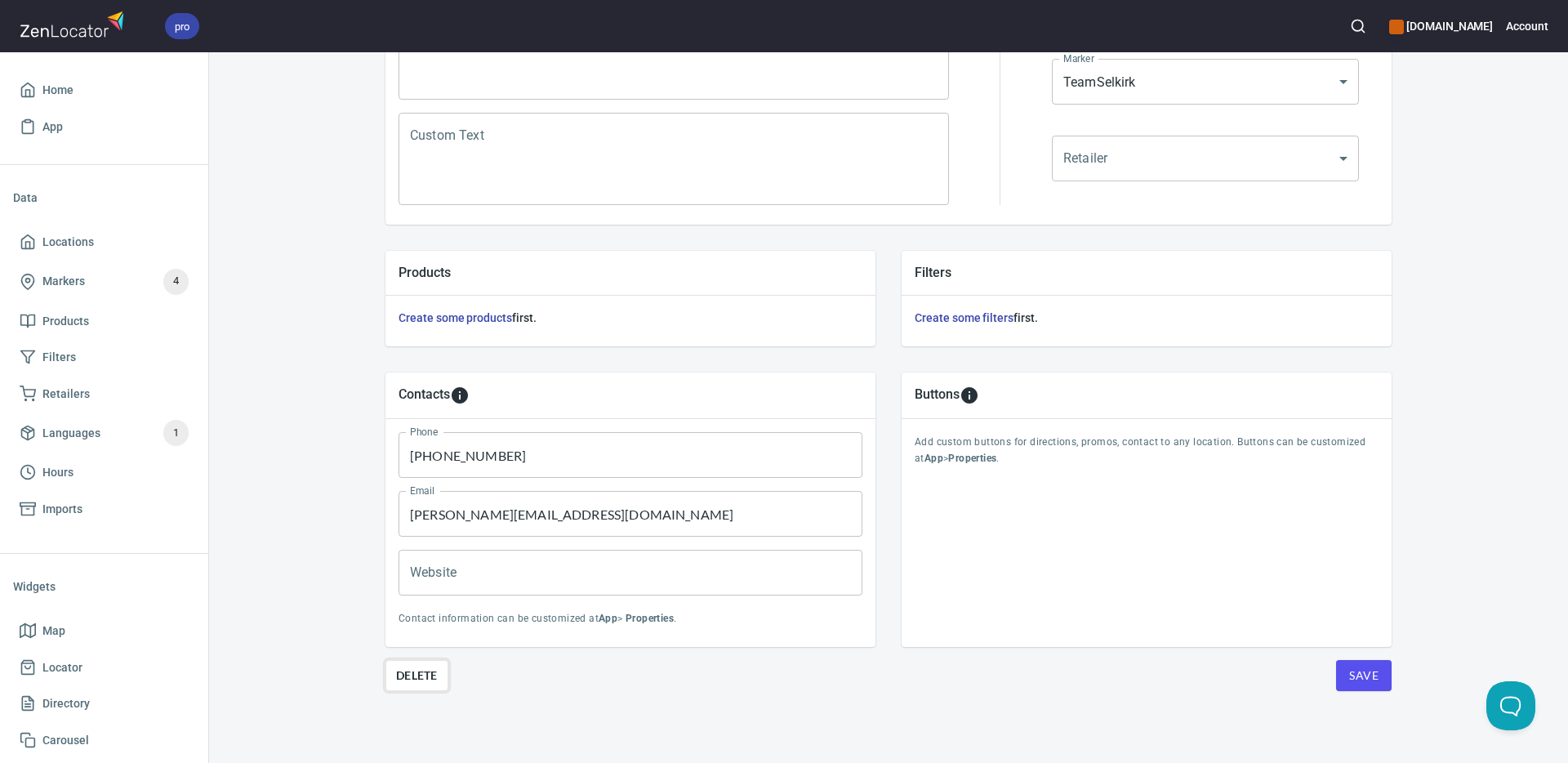
click at [430, 675] on span "Delete" at bounding box center [416, 675] width 42 height 20
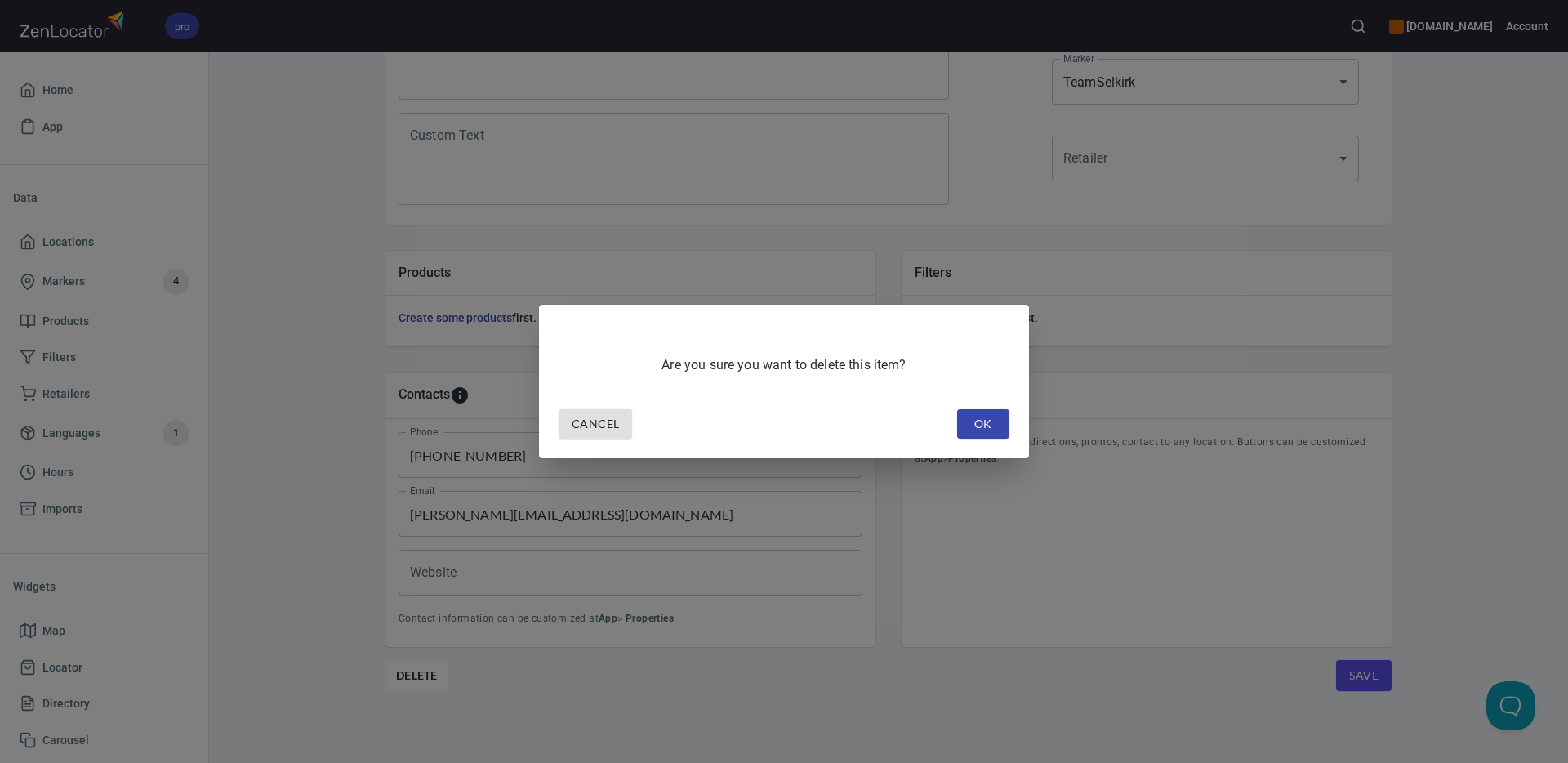
click at [997, 423] on button "OK" at bounding box center [983, 424] width 53 height 30
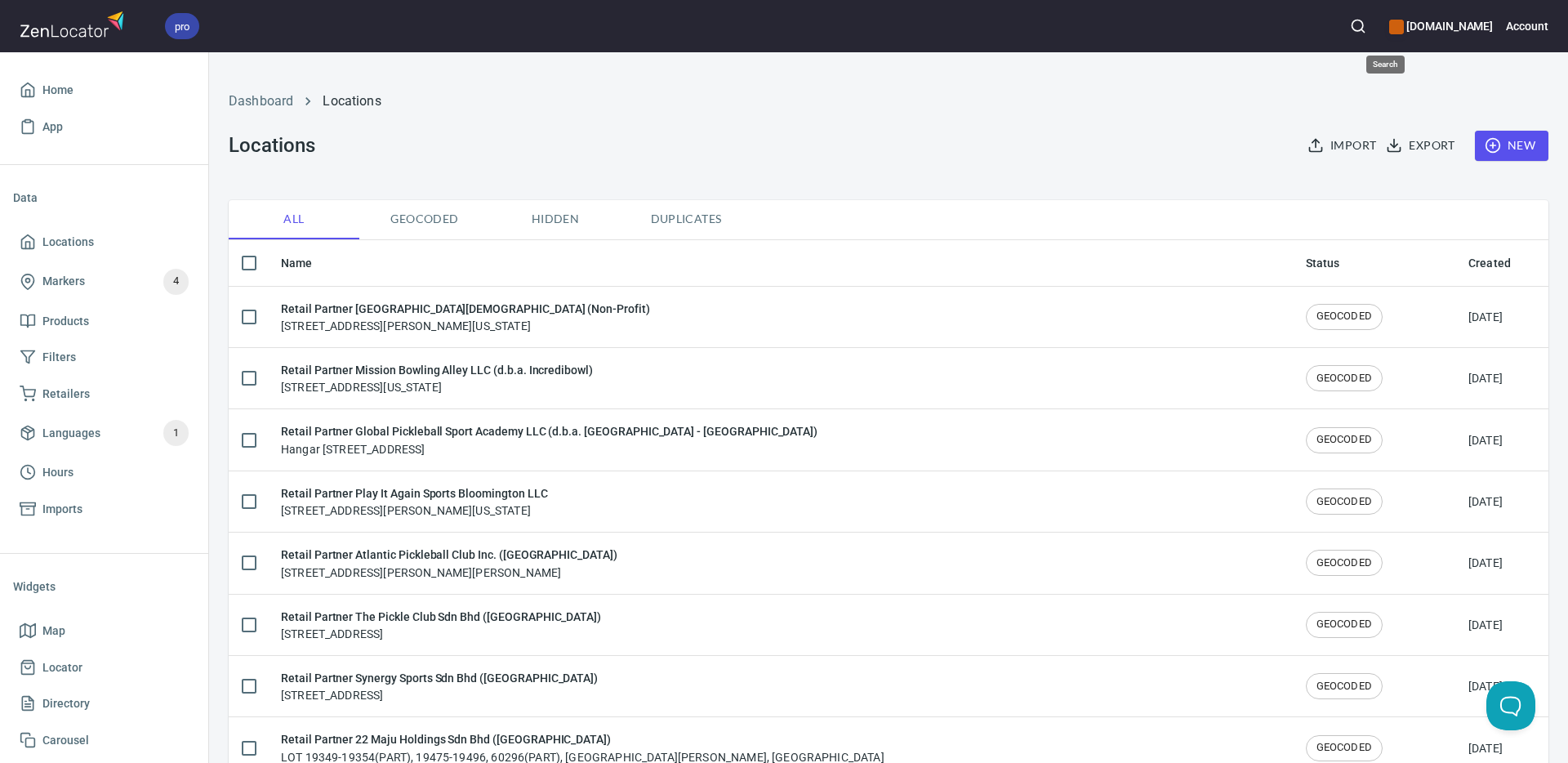
click at [1366, 24] on icon "button" at bounding box center [1357, 26] width 16 height 16
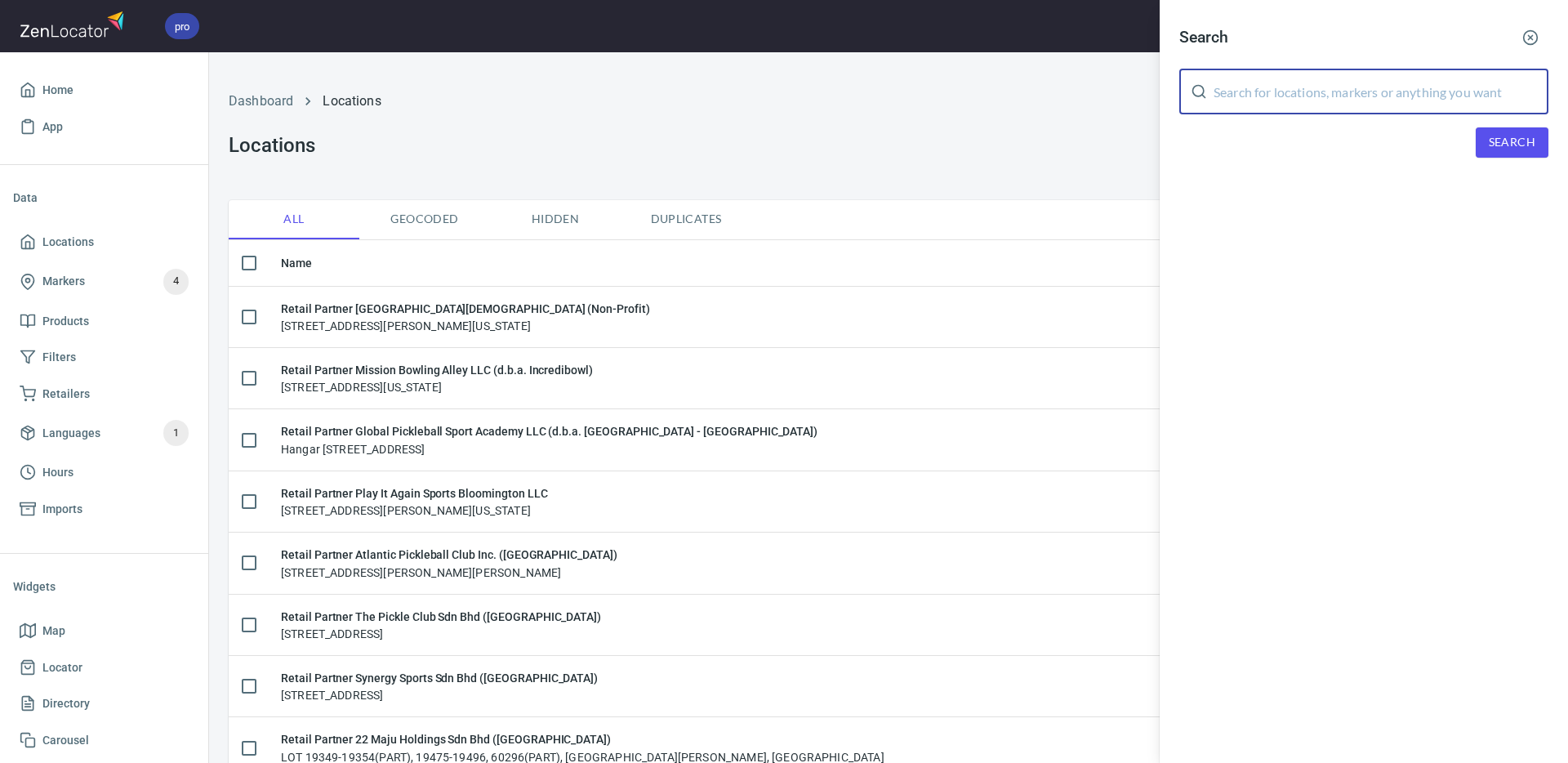
click at [1325, 83] on input "text" at bounding box center [1380, 91] width 335 height 46
paste input "[PERSON_NAME]"
type input "[PERSON_NAME]"
click at [1502, 139] on span "Search" at bounding box center [1512, 142] width 46 height 21
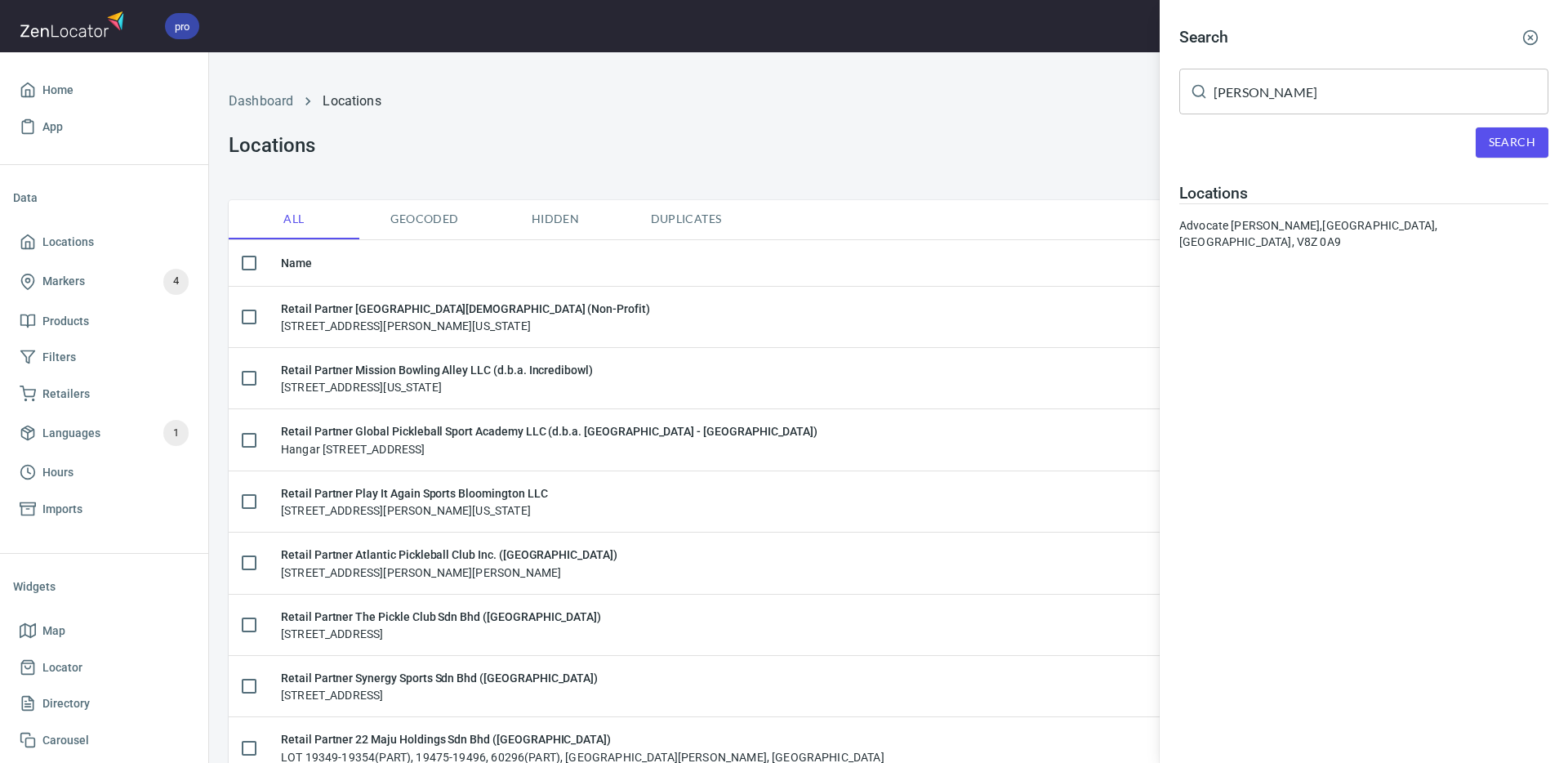
drag, startPoint x: 1340, startPoint y: 224, endPoint x: 1225, endPoint y: 266, distance: 122.4
click at [1340, 224] on div "Advocate [PERSON_NAME], [PERSON_NAME], [GEOGRAPHIC_DATA], V8Z 0A9" at bounding box center [1363, 233] width 369 height 33
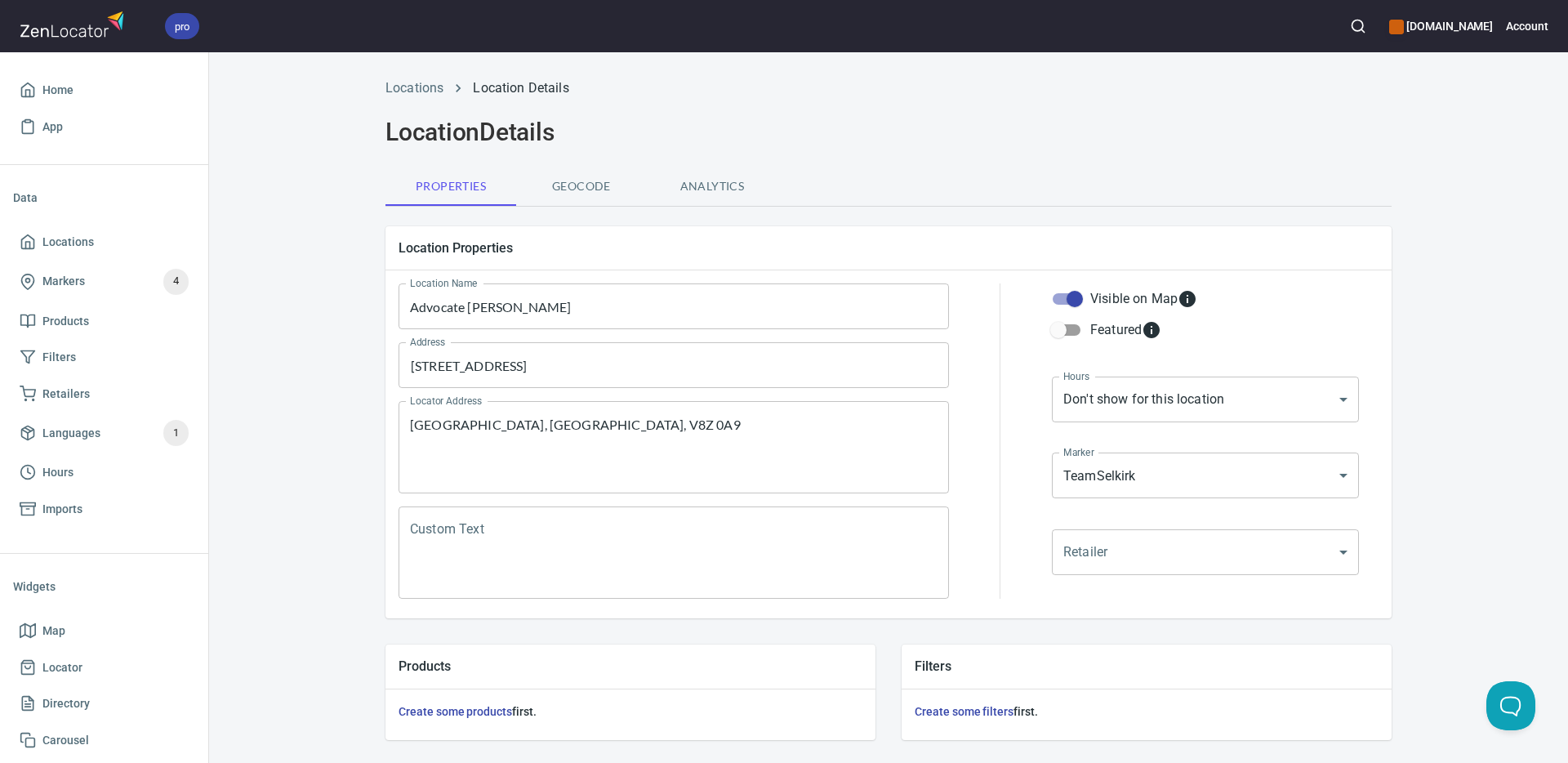
scroll to position [394, 0]
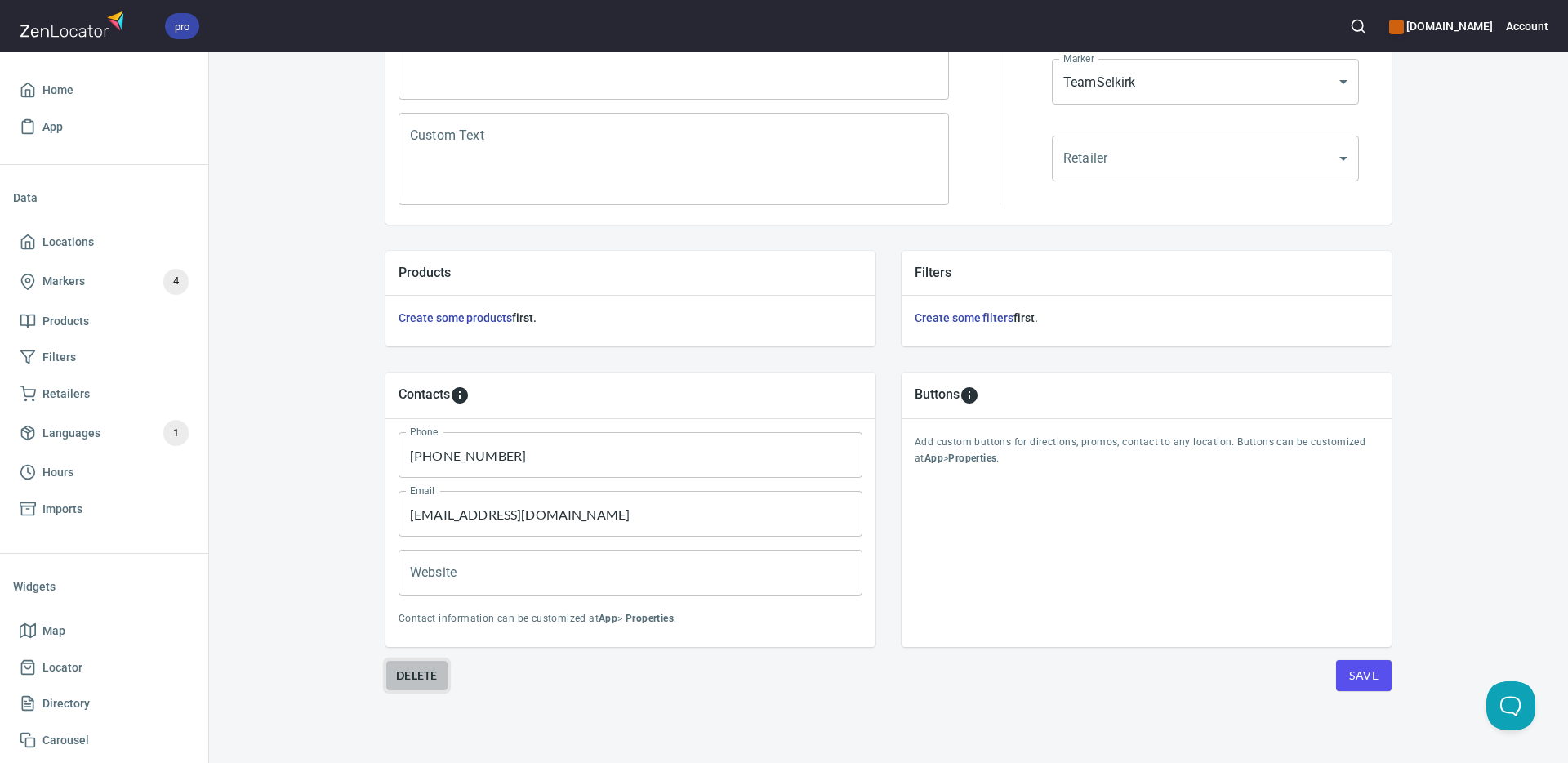
click at [432, 678] on span "Delete" at bounding box center [416, 675] width 42 height 20
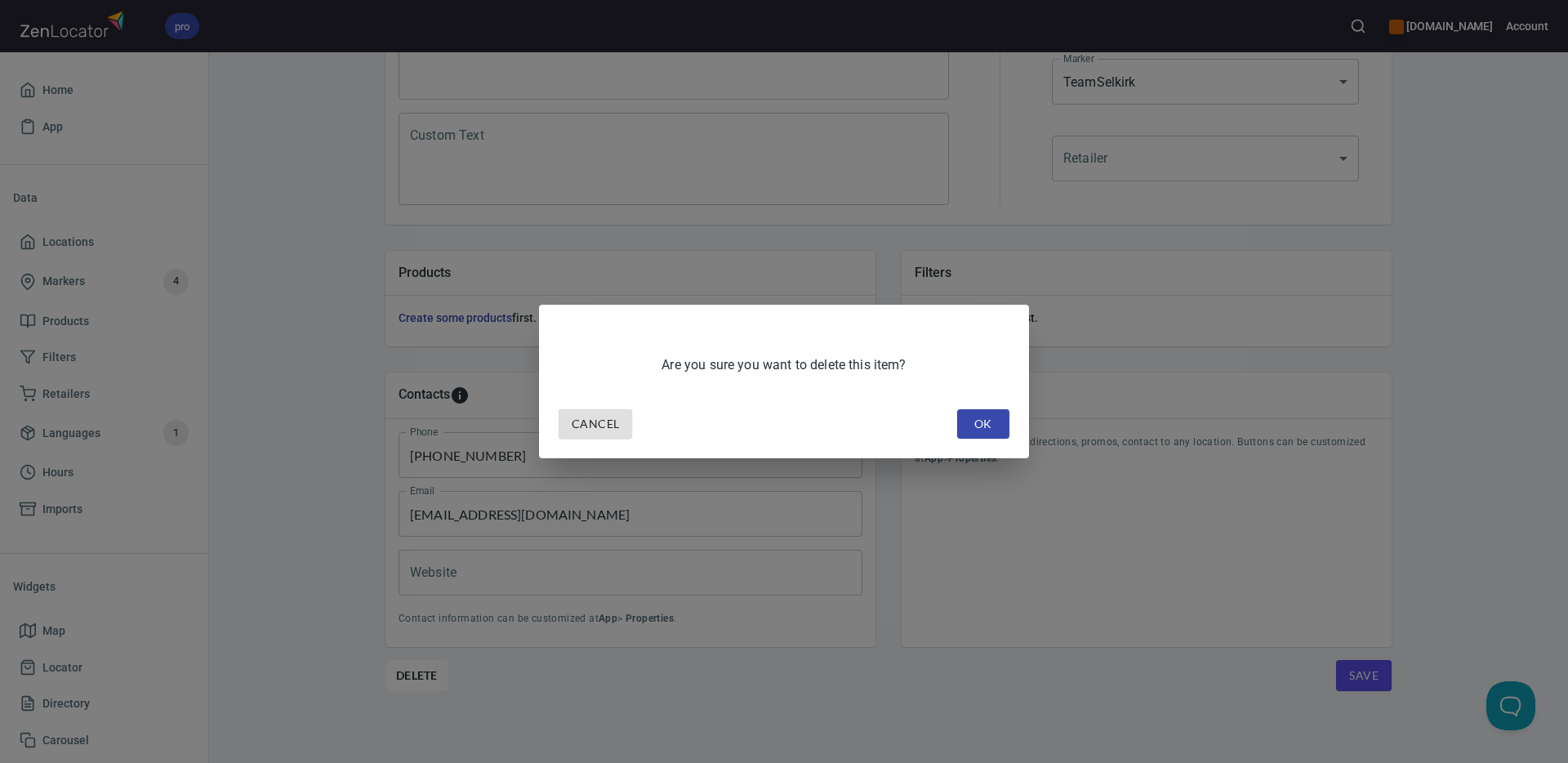
click at [977, 427] on span "OK" at bounding box center [982, 424] width 26 height 21
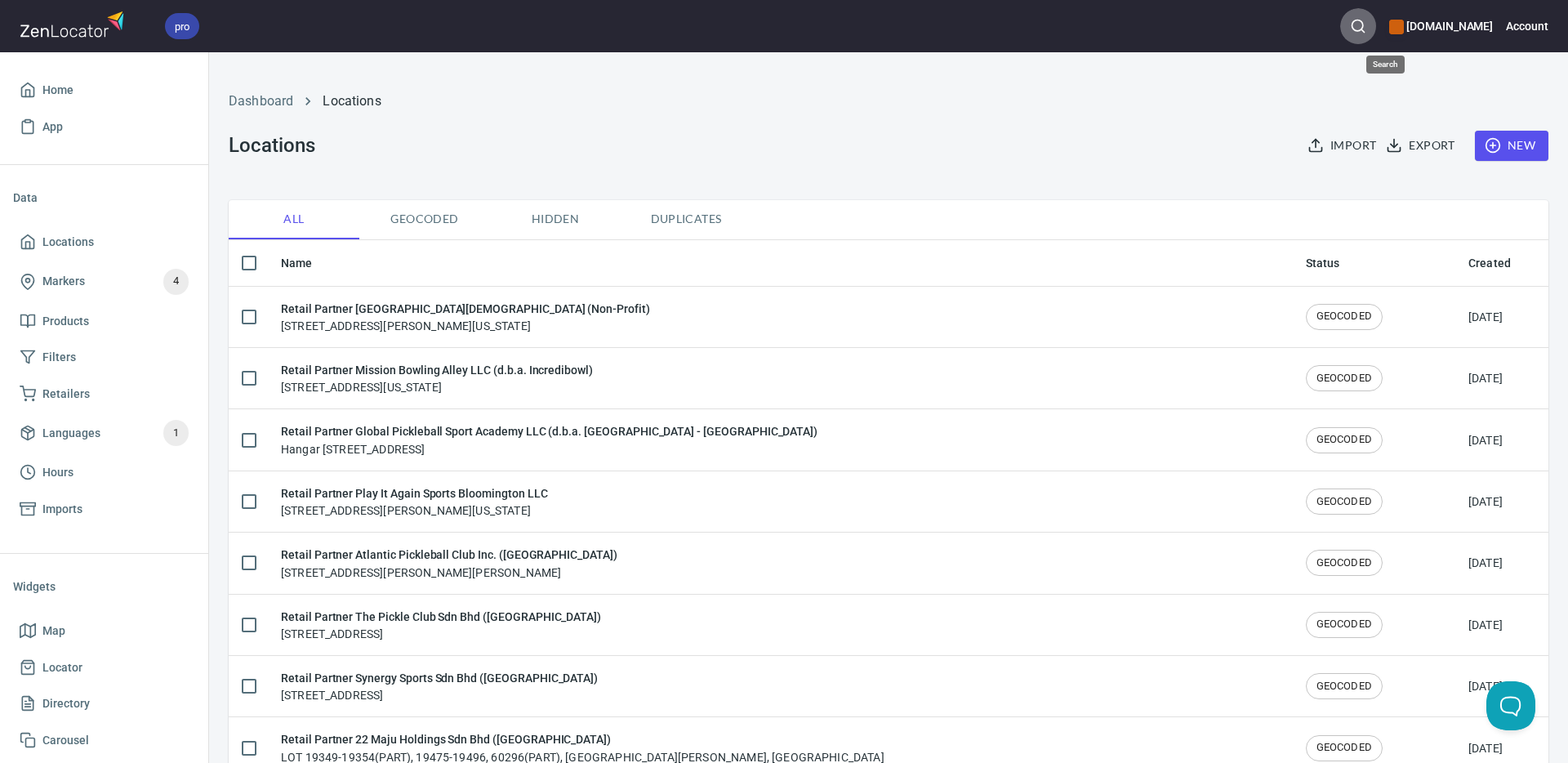
click at [1366, 29] on icon "button" at bounding box center [1357, 26] width 16 height 16
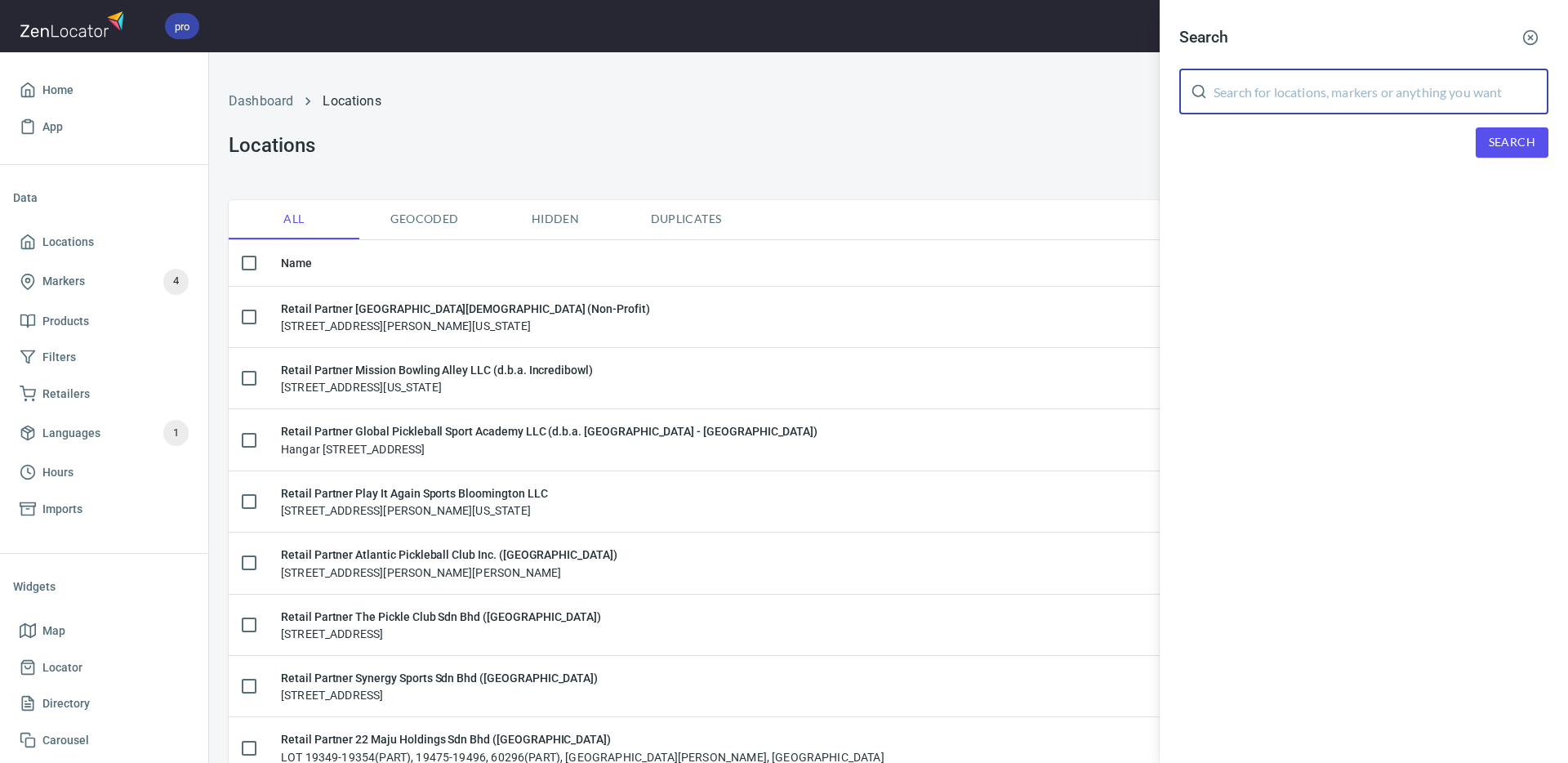
drag, startPoint x: 1340, startPoint y: 90, endPoint x: 1447, endPoint y: 120, distance: 111.1
click at [1340, 90] on input "text" at bounding box center [1380, 91] width 335 height 46
paste input "[PERSON_NAME]"
type input "[PERSON_NAME]"
click at [1503, 139] on span "Search" at bounding box center [1512, 142] width 46 height 21
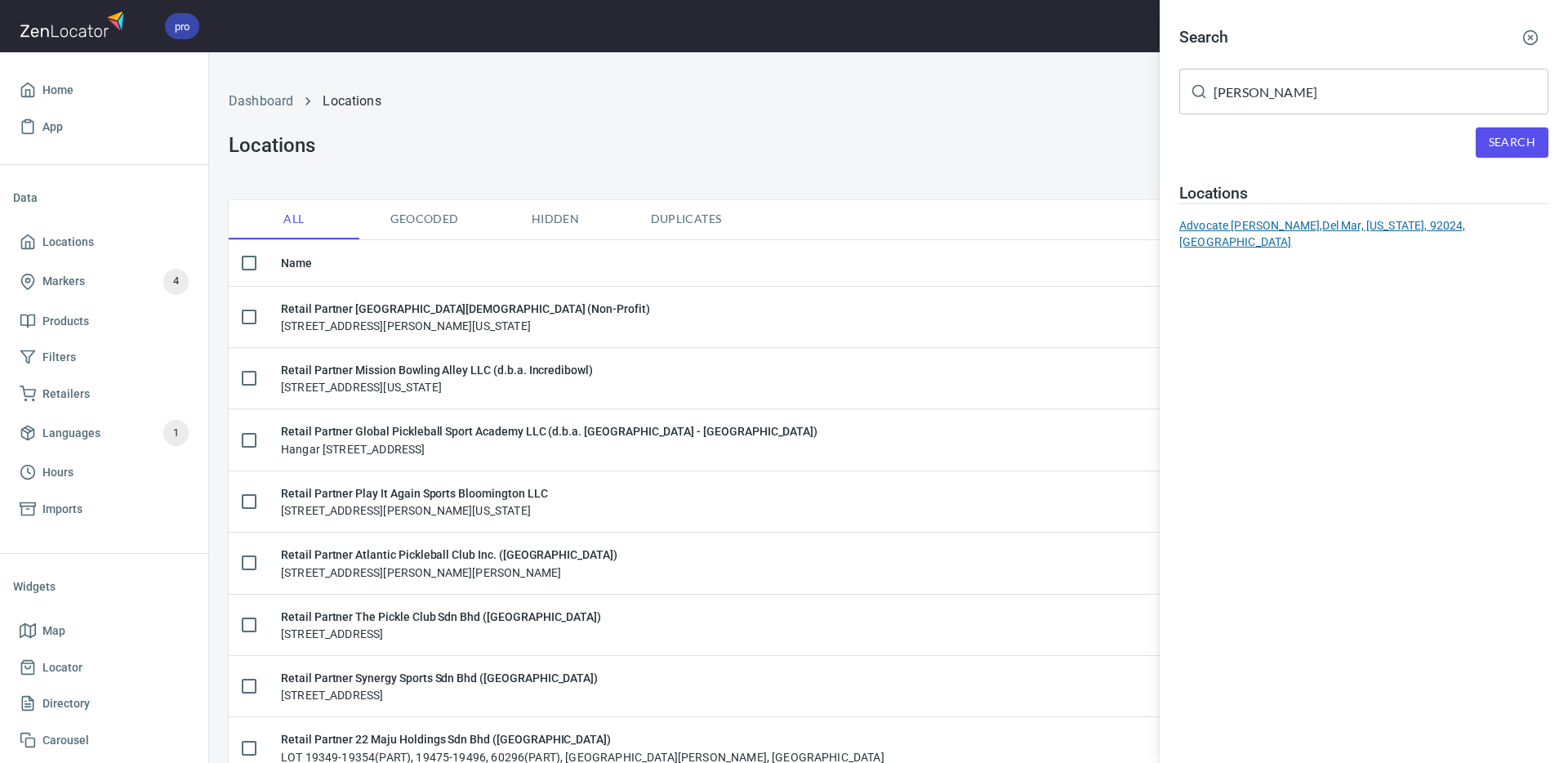
click at [1252, 230] on div "Advocate [PERSON_NAME], [PERSON_NAME], [US_STATE], 92024, [GEOGRAPHIC_DATA]" at bounding box center [1363, 233] width 369 height 33
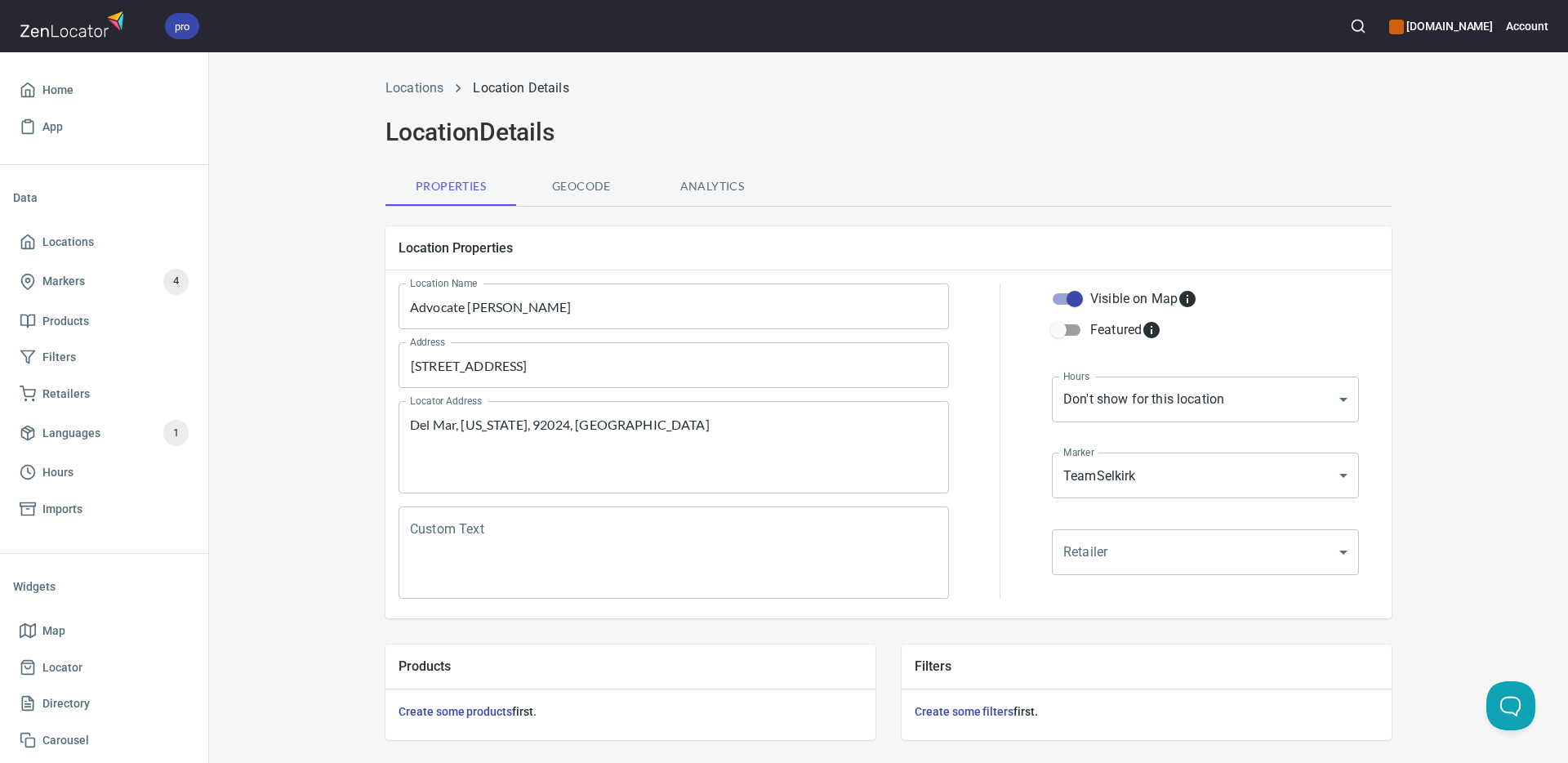
scroll to position [394, 0]
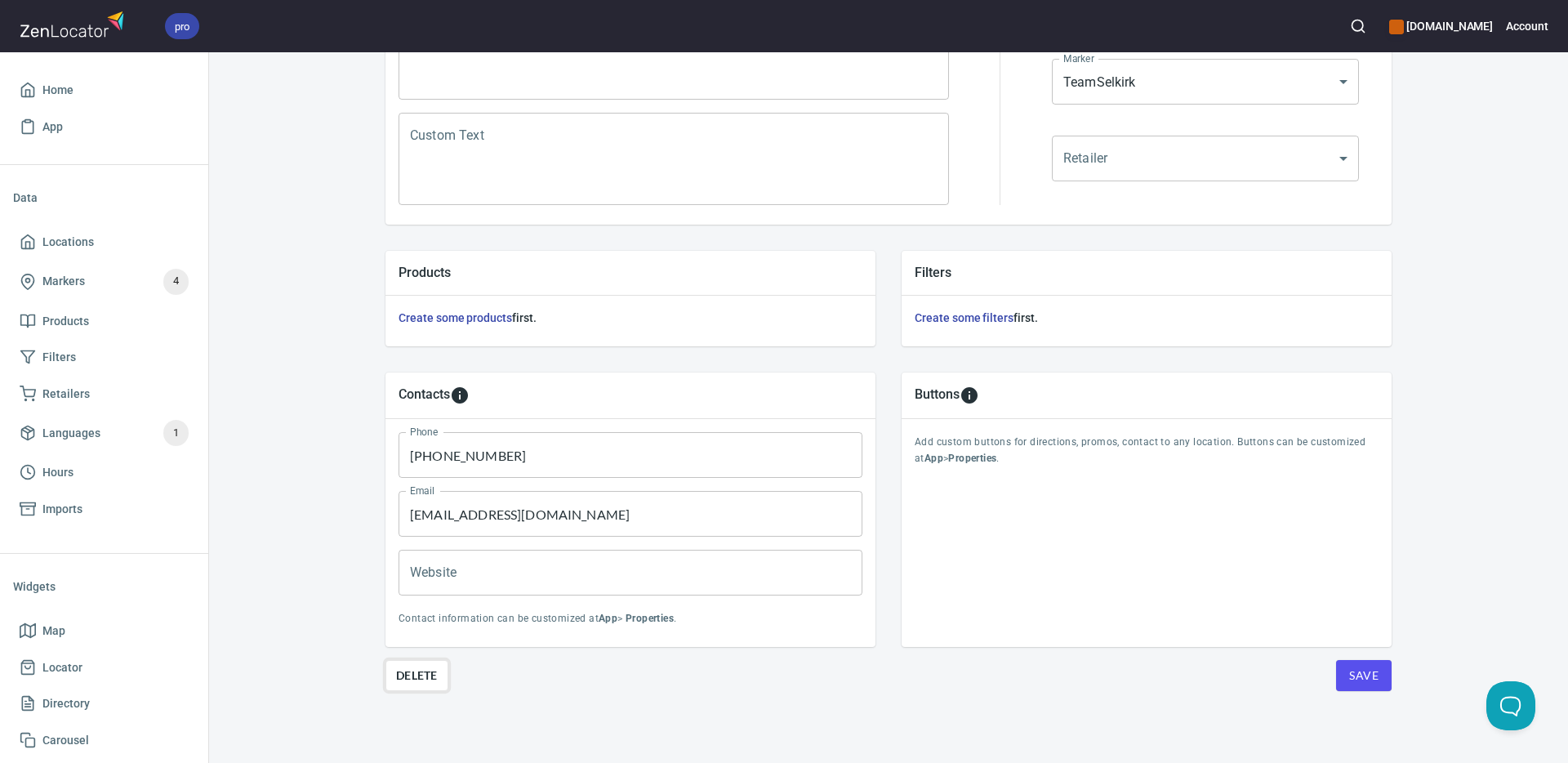
click at [415, 683] on span "Delete" at bounding box center [416, 675] width 42 height 20
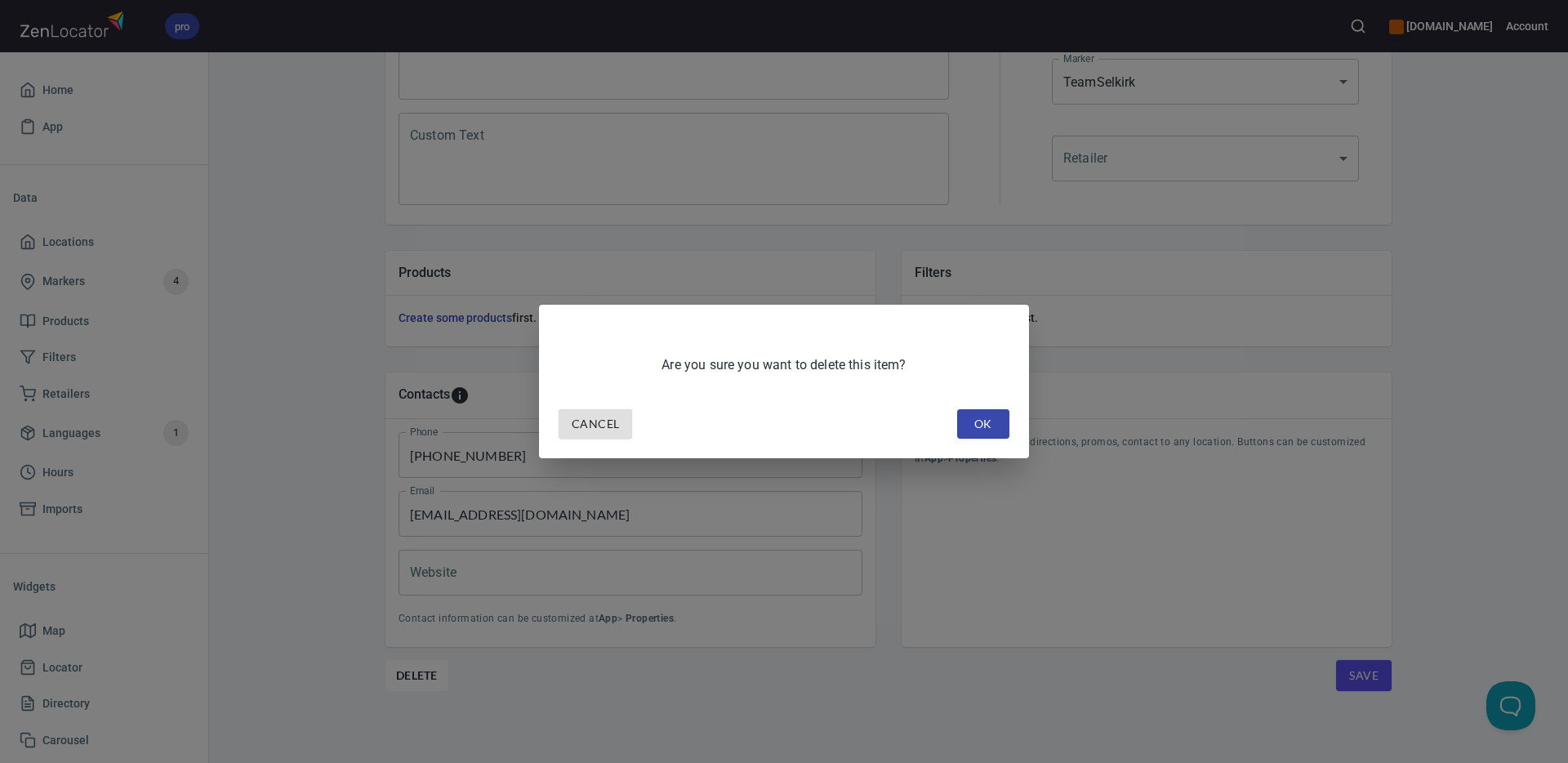
click at [989, 424] on span "OK" at bounding box center [982, 424] width 26 height 21
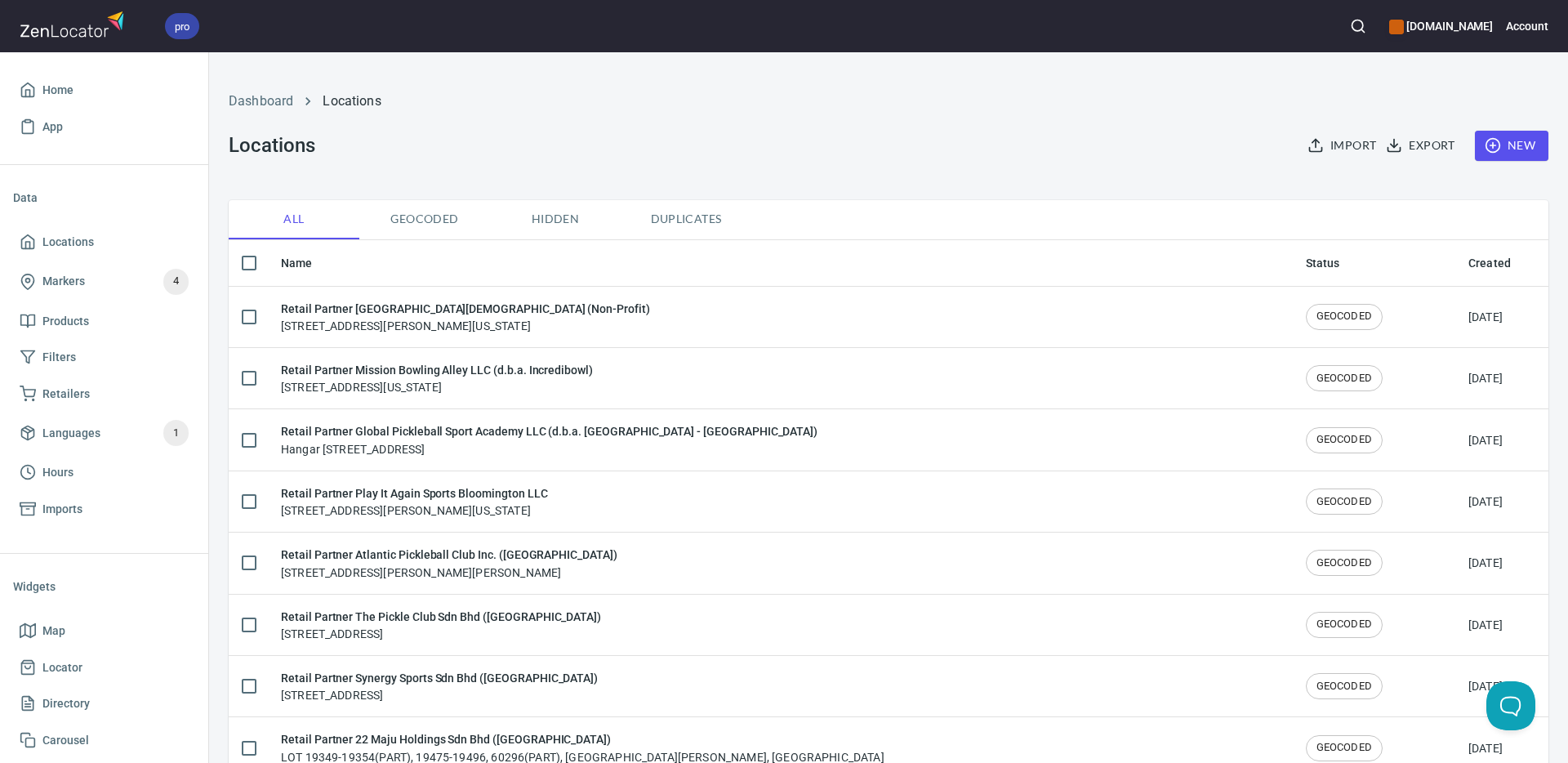
click at [1366, 24] on icon "button" at bounding box center [1357, 26] width 16 height 16
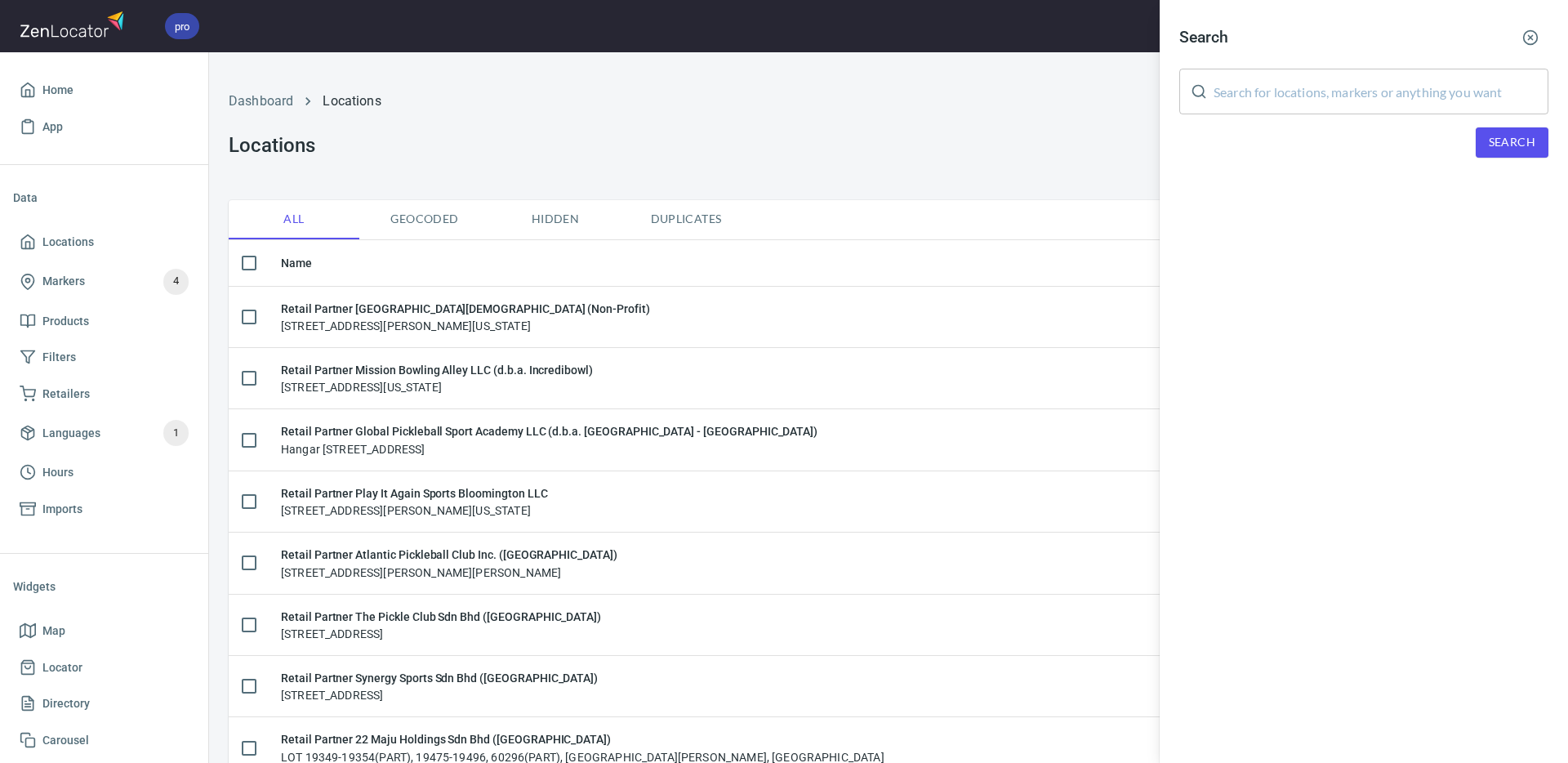
drag, startPoint x: 1313, startPoint y: 97, endPoint x: 1502, endPoint y: 146, distance: 195.2
click at [1333, 100] on input "text" at bounding box center [1380, 91] width 335 height 46
paste input "[PERSON_NAME]"
type input "[PERSON_NAME]"
click at [1502, 145] on span "Search" at bounding box center [1512, 142] width 46 height 21
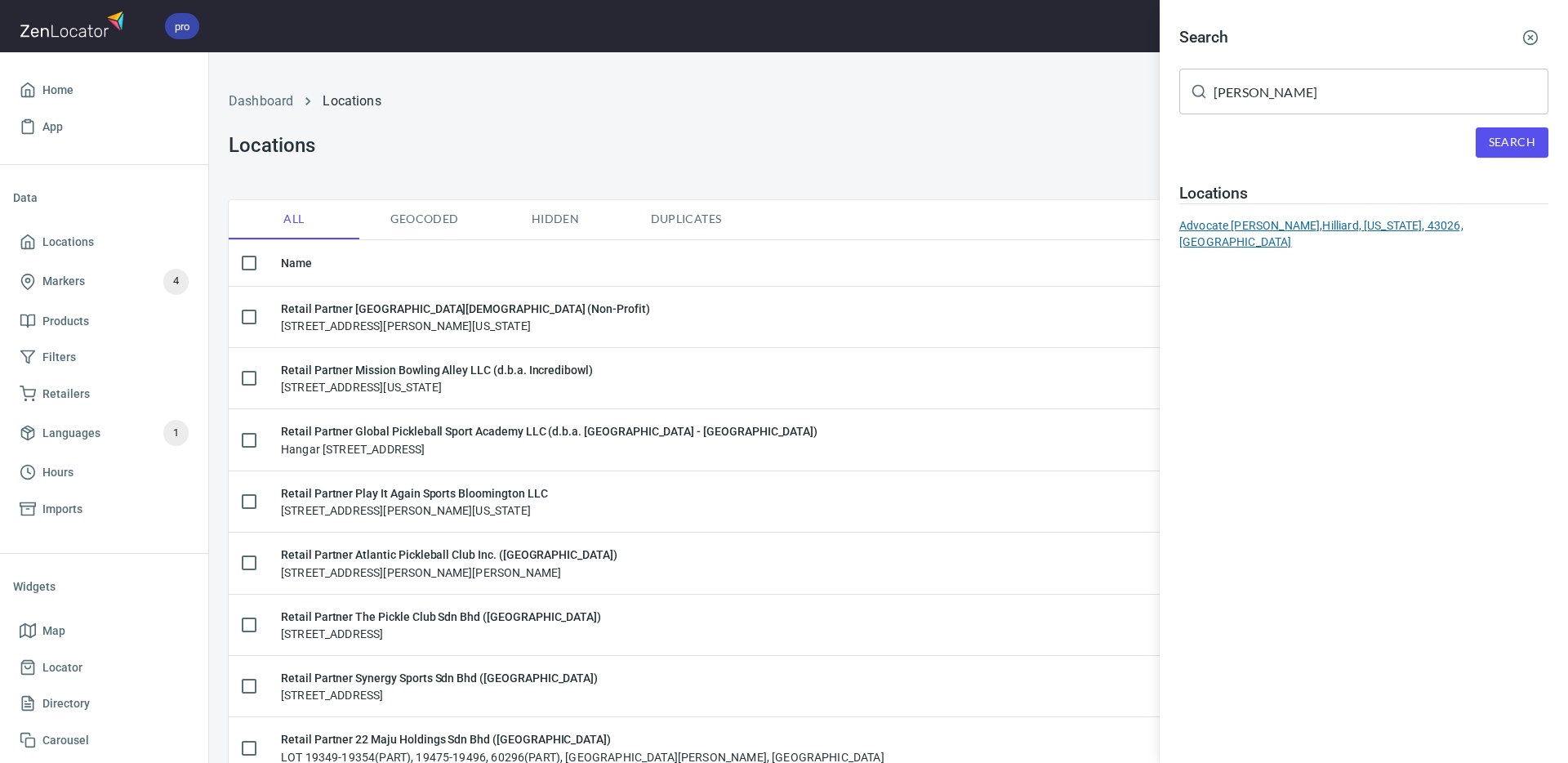
click at [1336, 224] on div "Advocate [PERSON_NAME], [GEOGRAPHIC_DATA], [US_STATE], 43026, [GEOGRAPHIC_DATA]" at bounding box center [1363, 233] width 369 height 33
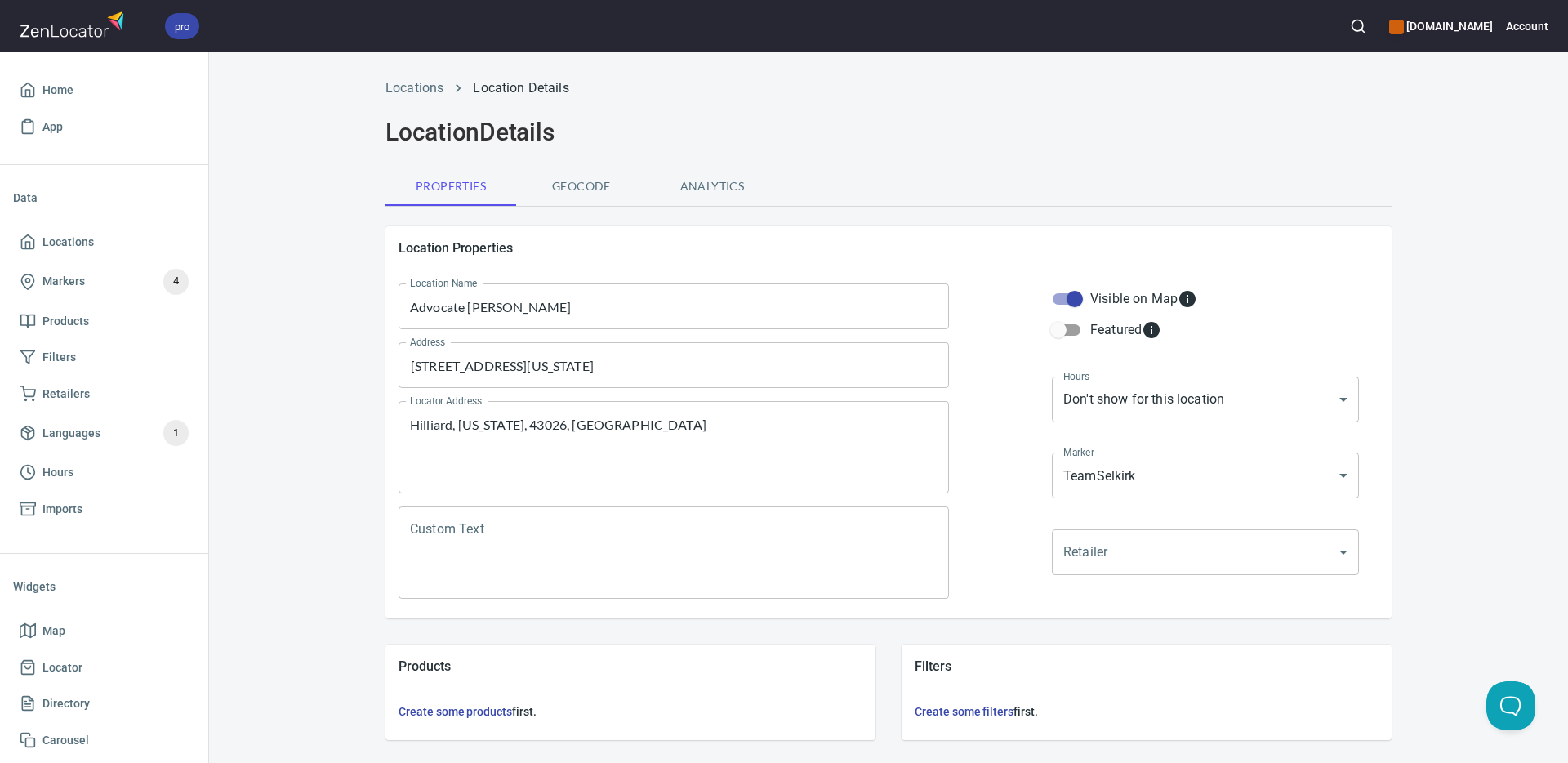
scroll to position [394, 0]
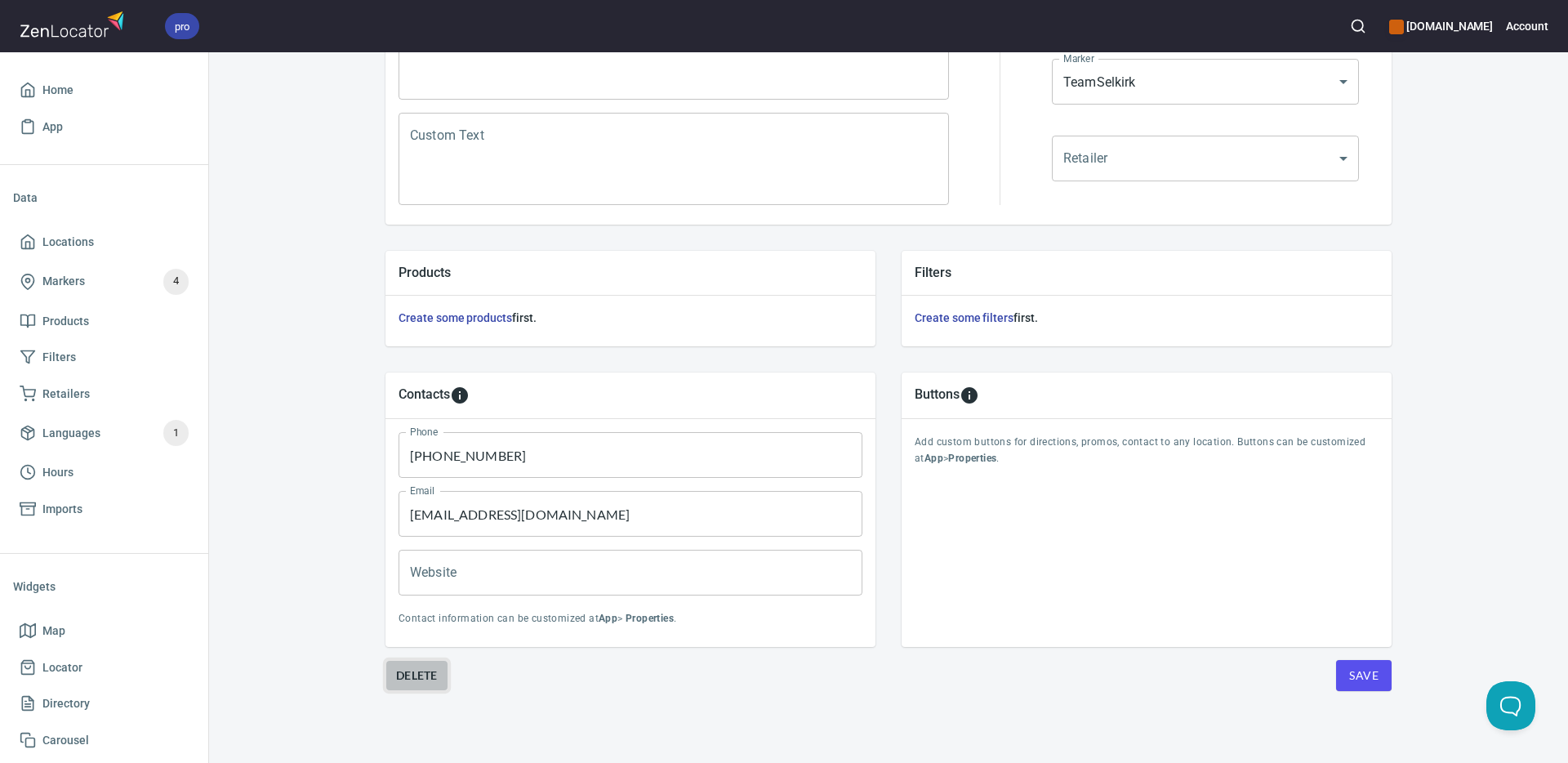
click at [418, 676] on span "Delete" at bounding box center [416, 675] width 42 height 20
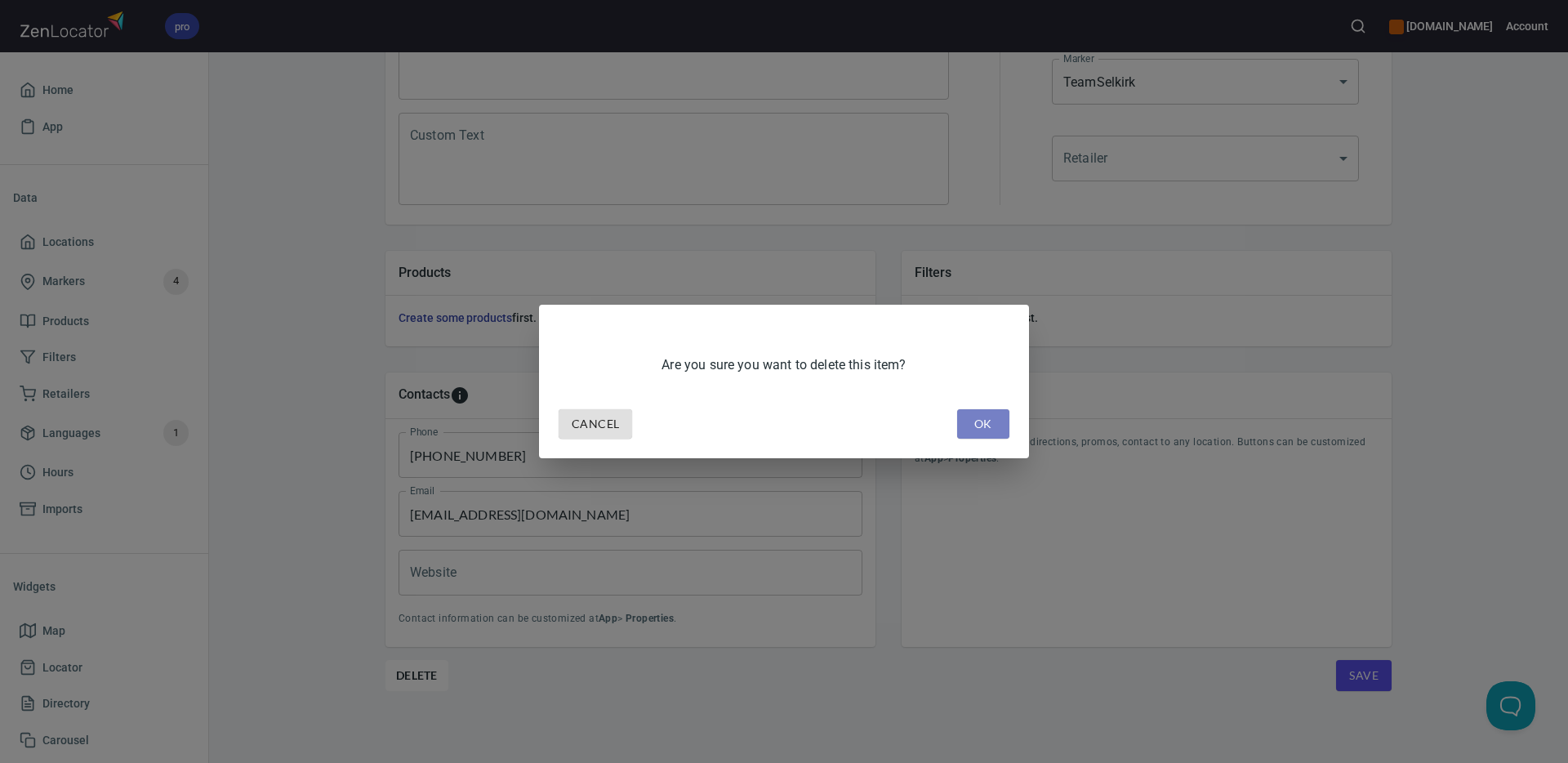
click at [984, 432] on span "OK" at bounding box center [982, 424] width 26 height 21
